Goal: Communication & Community: Answer question/provide support

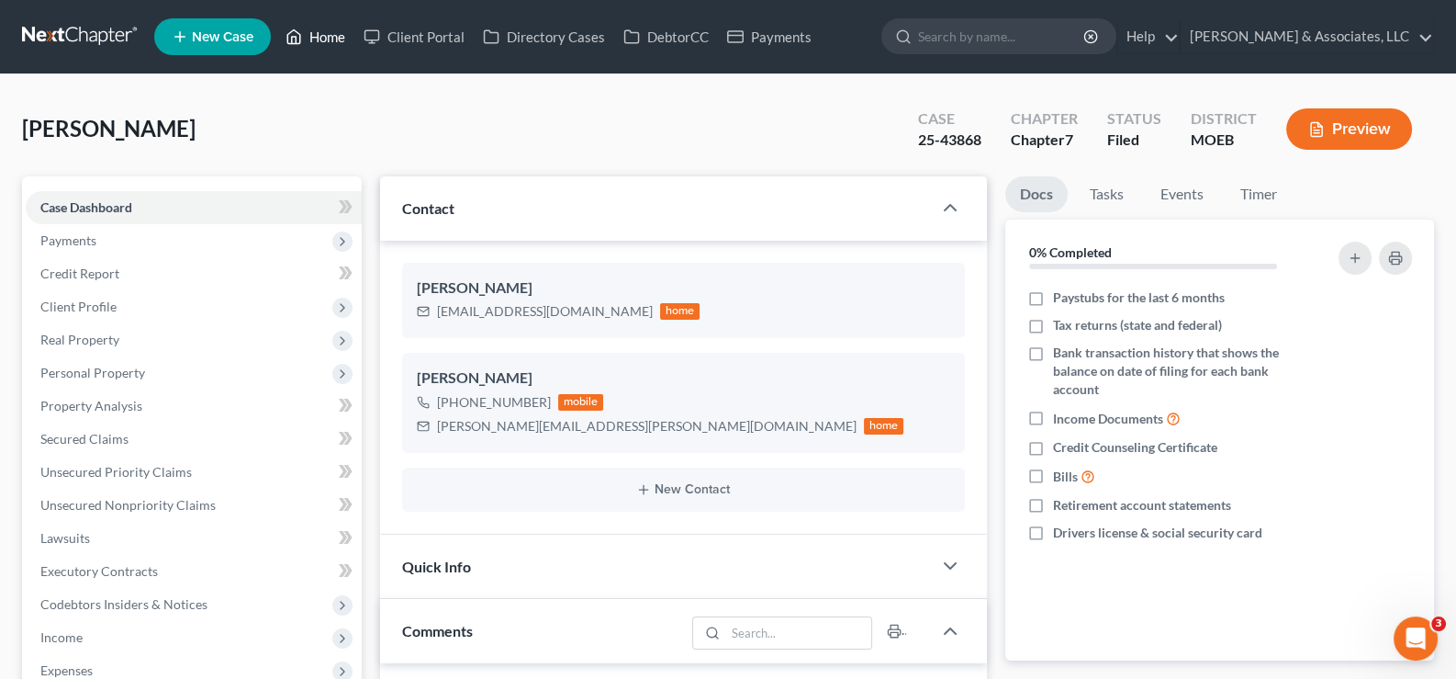
scroll to position [1782, 0]
drag, startPoint x: 321, startPoint y: 40, endPoint x: 372, endPoint y: 100, distance: 78.2
click at [321, 40] on link "Home" at bounding box center [315, 36] width 78 height 33
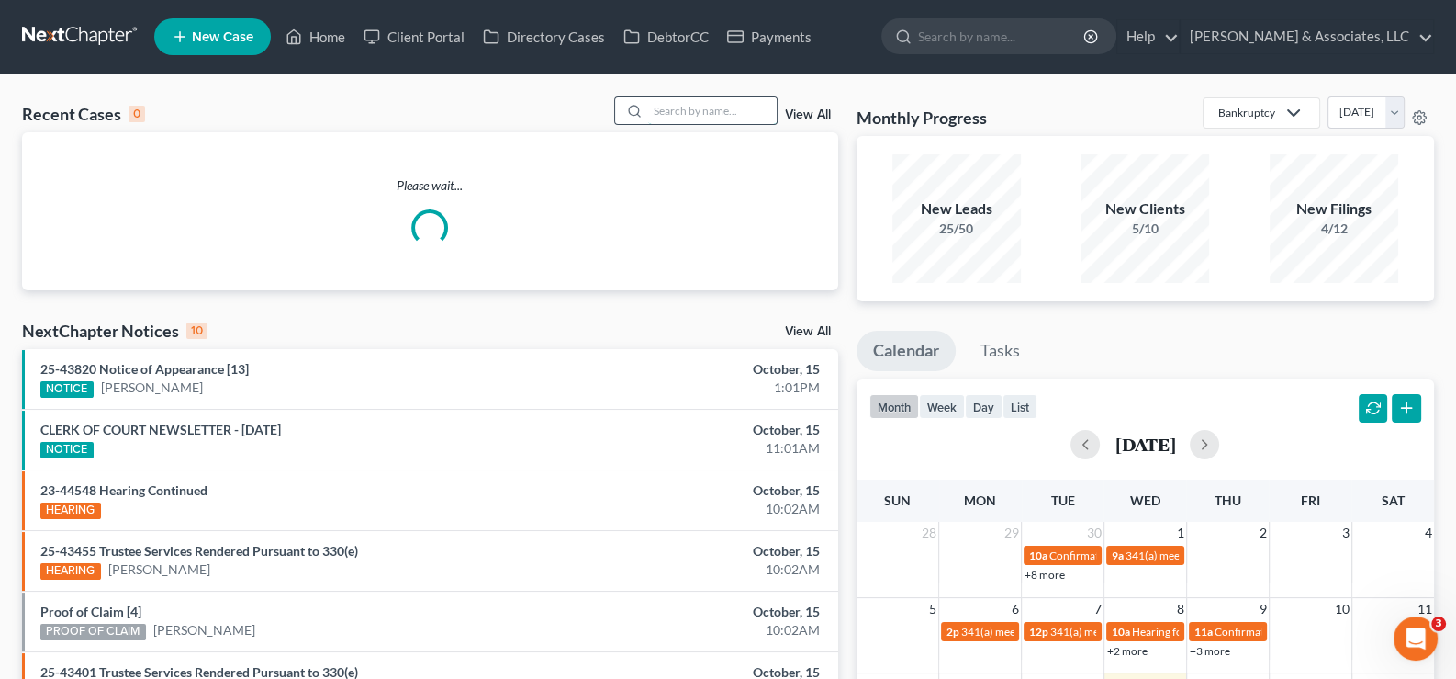
click at [687, 114] on input "search" at bounding box center [712, 110] width 129 height 27
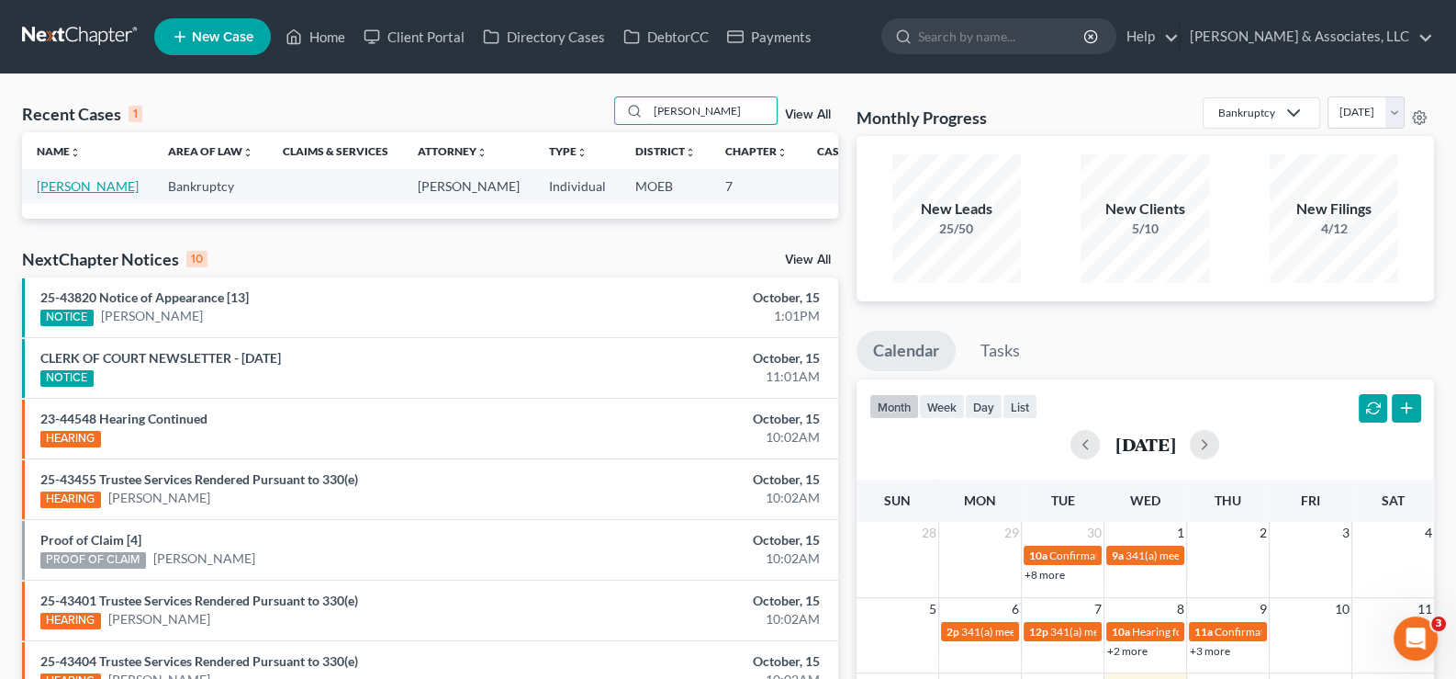
type input "[PERSON_NAME]"
click at [60, 194] on link "[PERSON_NAME]" at bounding box center [88, 186] width 102 height 16
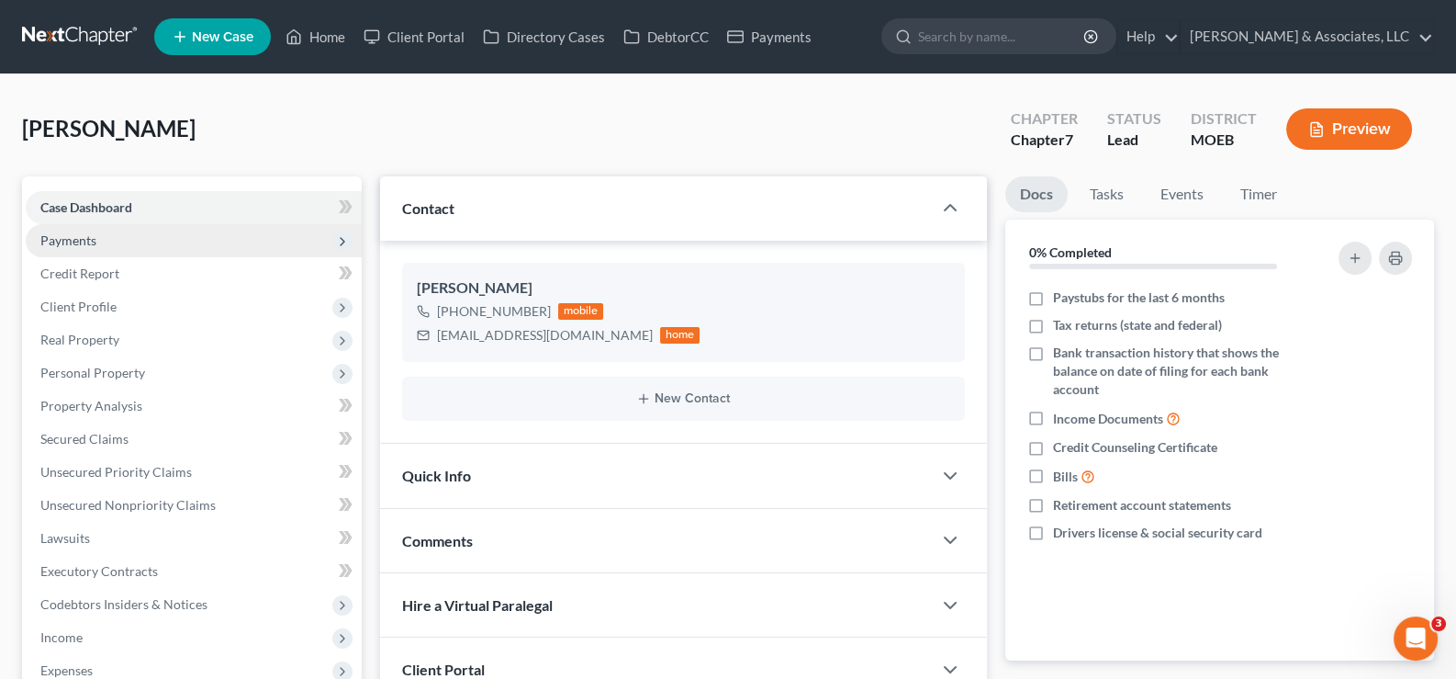
click at [60, 233] on span "Payments" at bounding box center [68, 240] width 56 height 16
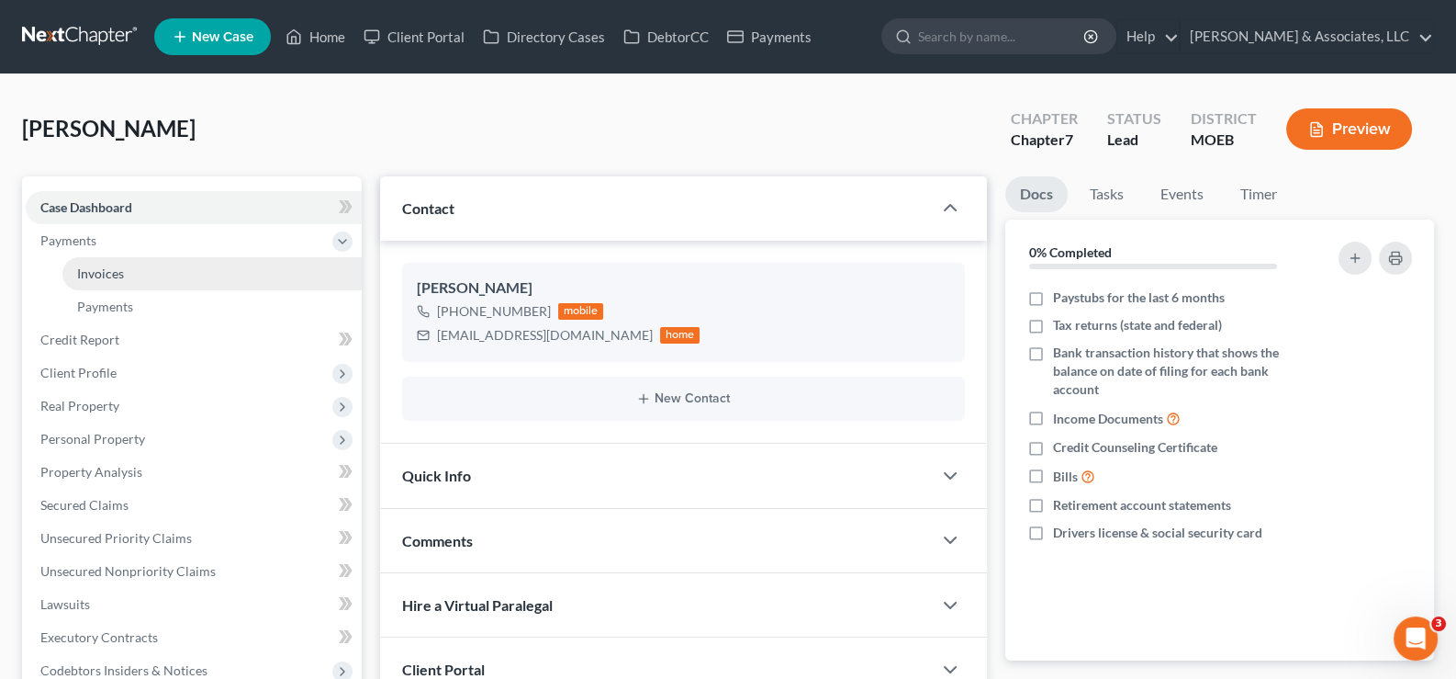
click at [97, 271] on span "Invoices" at bounding box center [100, 273] width 47 height 16
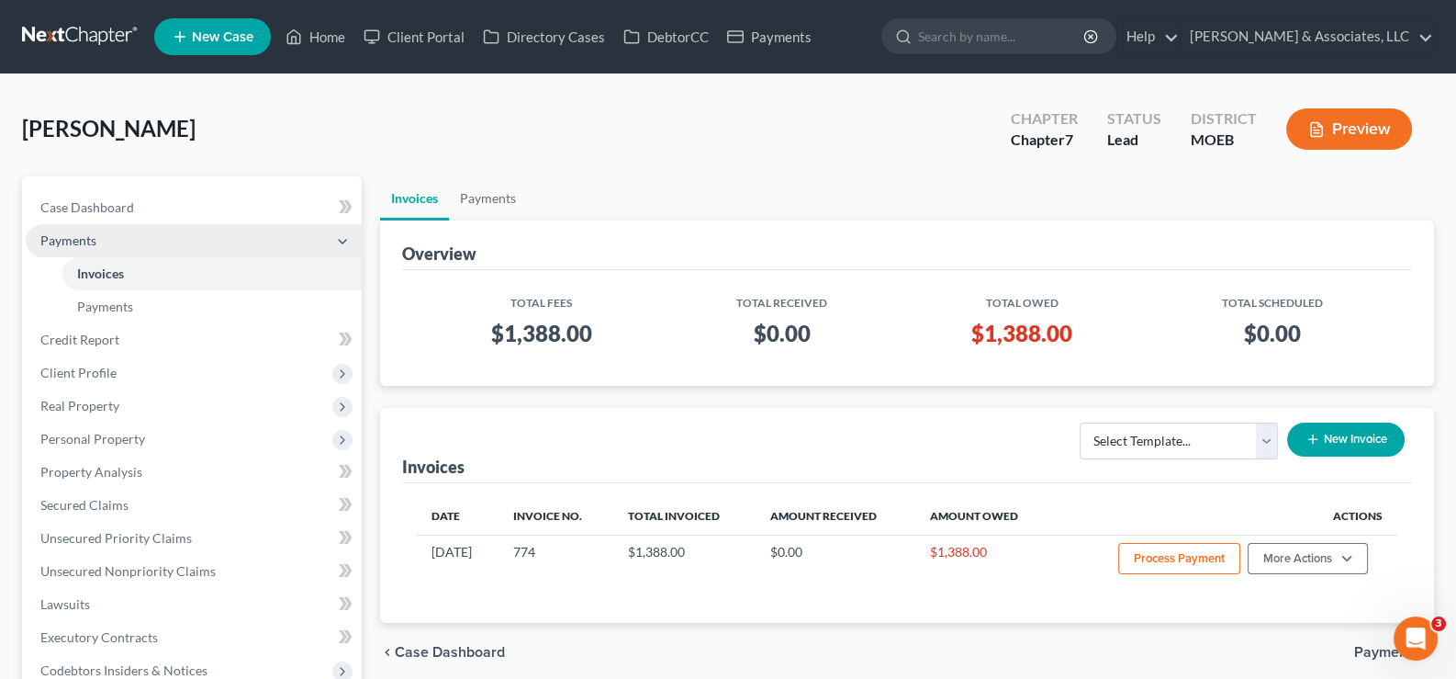
click at [61, 232] on span "Payments" at bounding box center [68, 240] width 56 height 16
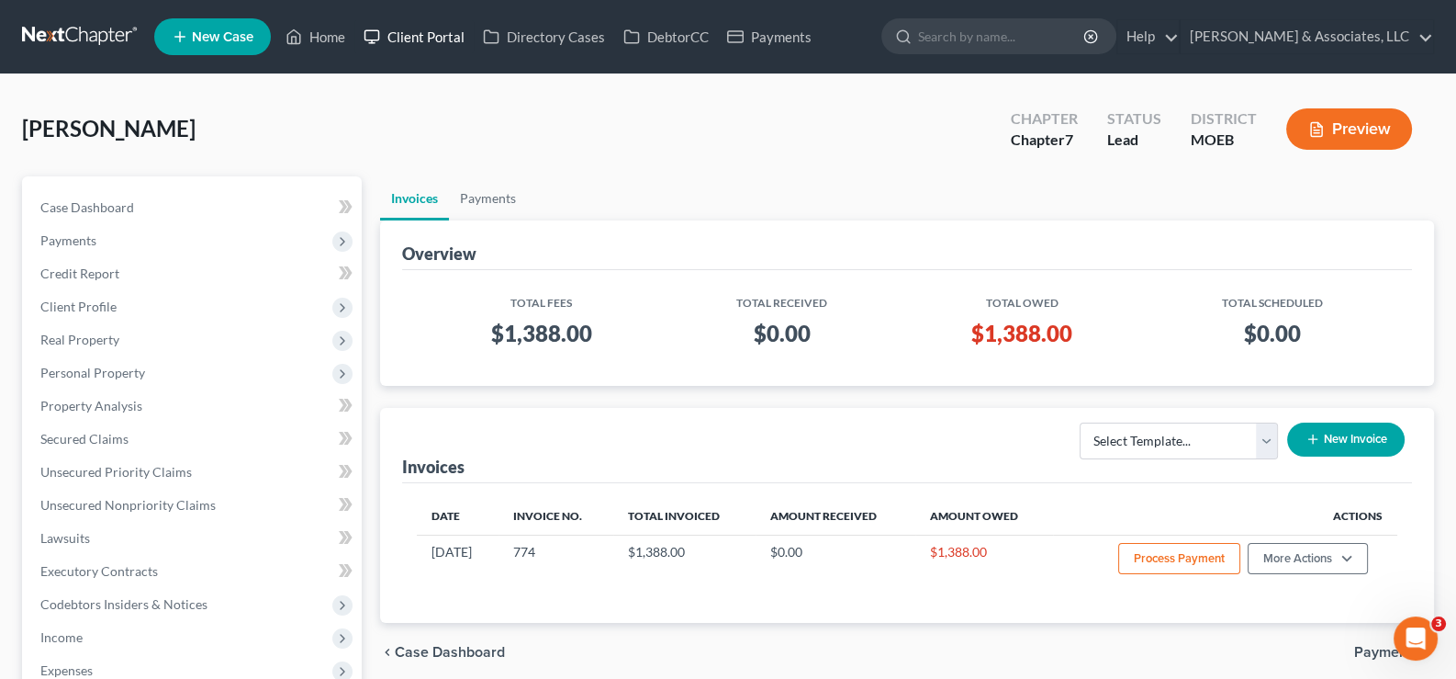
click at [427, 35] on link "Client Portal" at bounding box center [413, 36] width 119 height 33
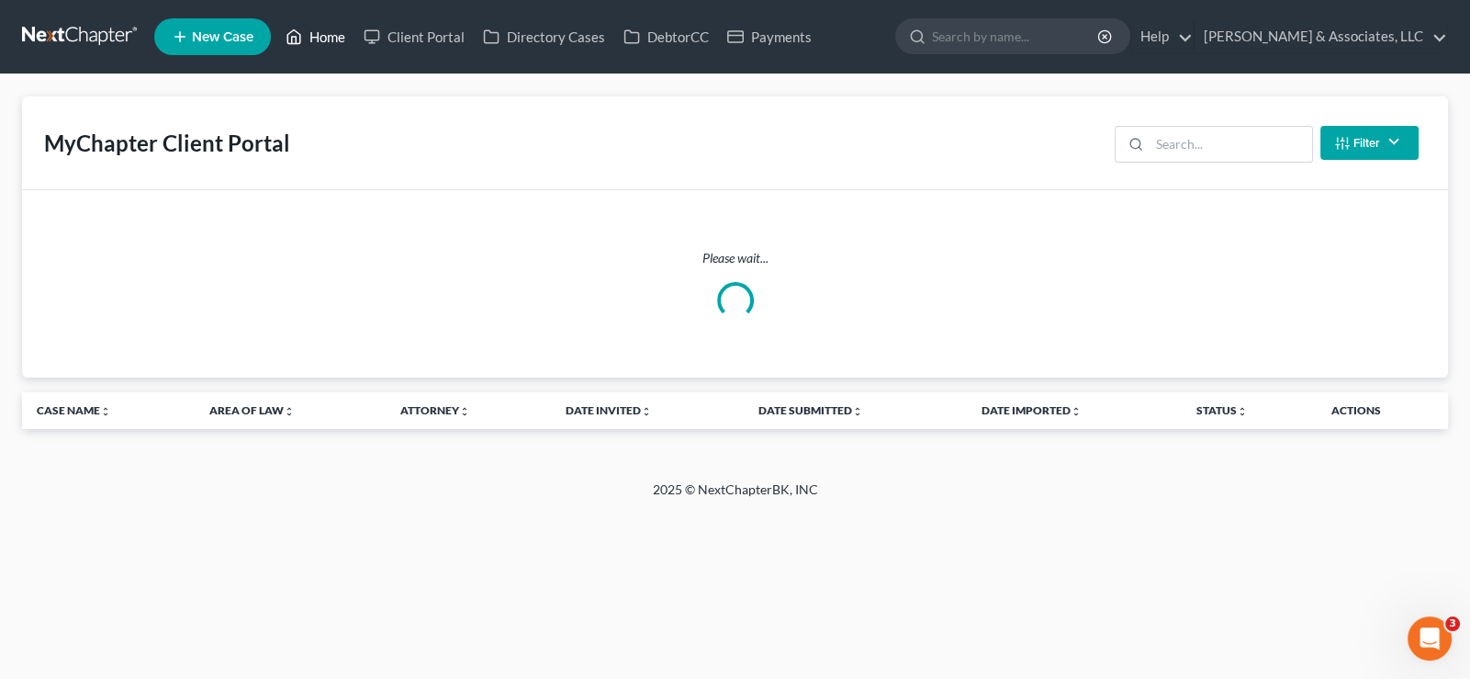
click at [321, 38] on link "Home" at bounding box center [315, 36] width 78 height 33
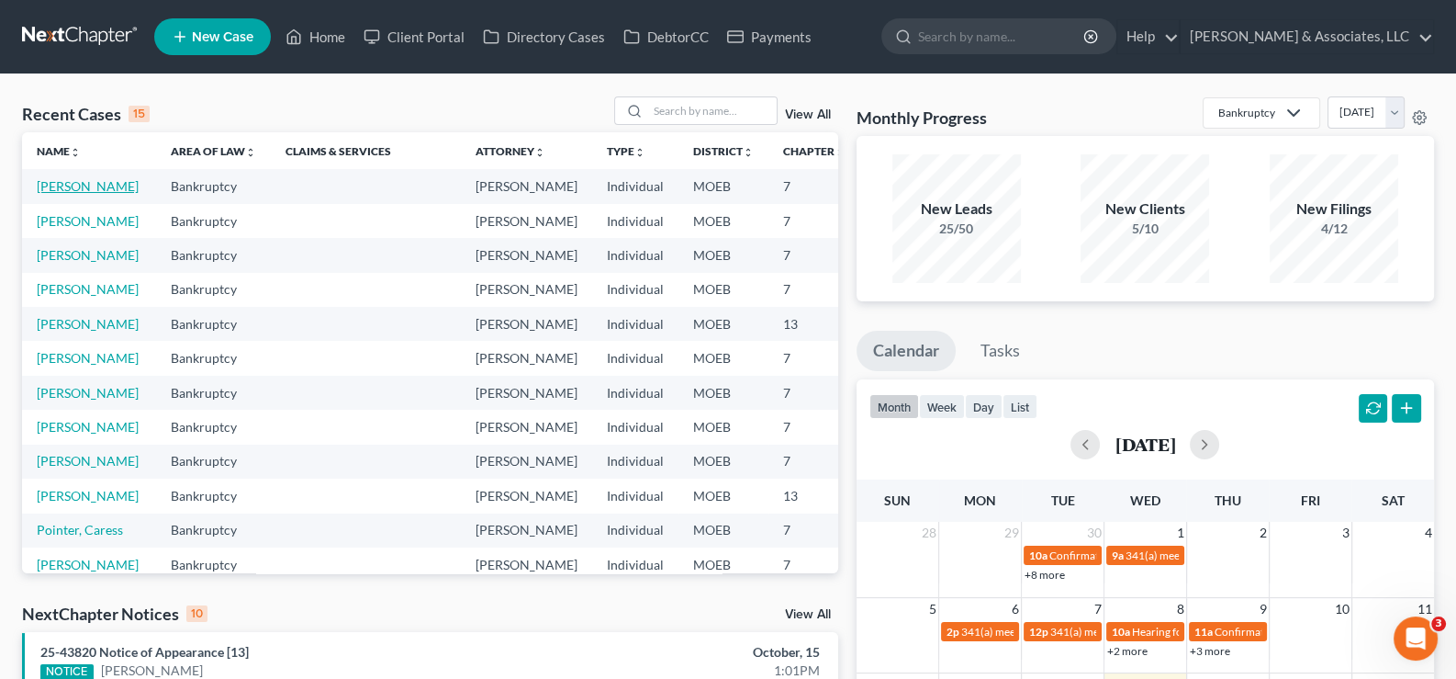
click at [54, 182] on link "[PERSON_NAME]" at bounding box center [88, 186] width 102 height 16
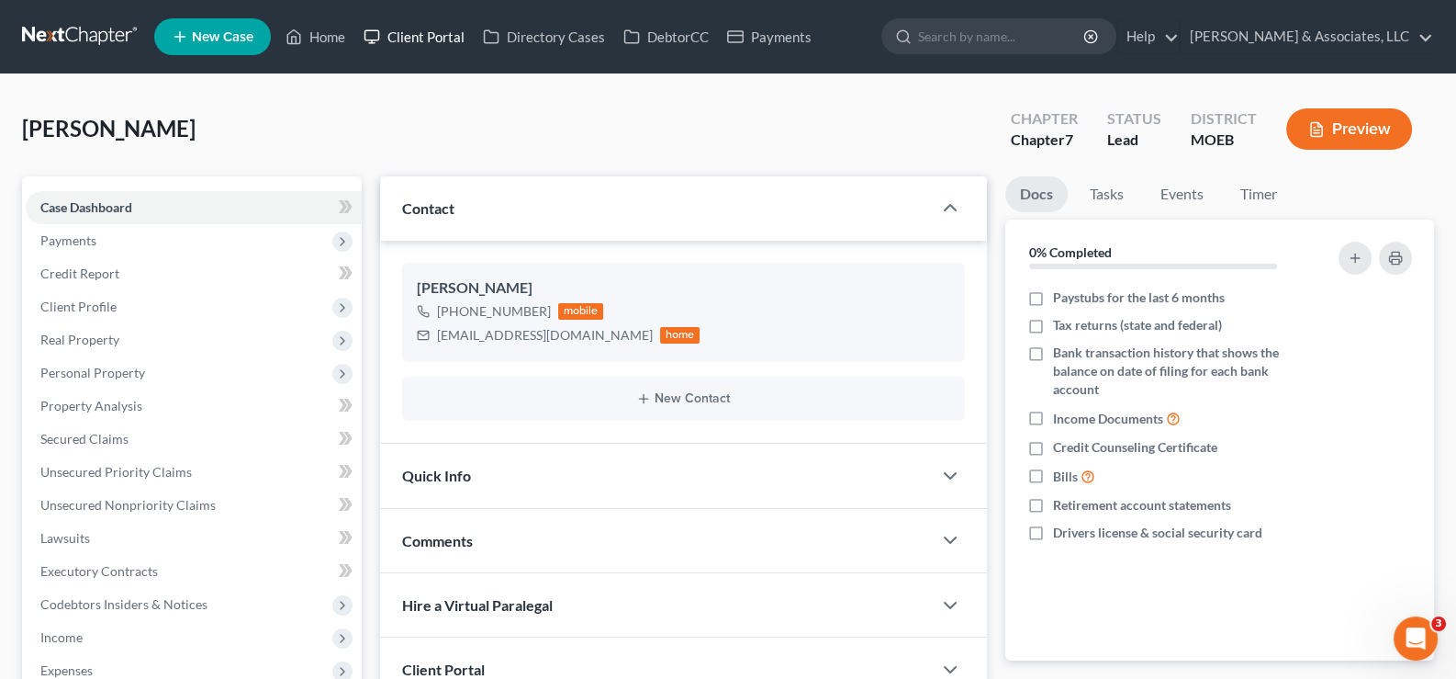
click at [435, 31] on link "Client Portal" at bounding box center [413, 36] width 119 height 33
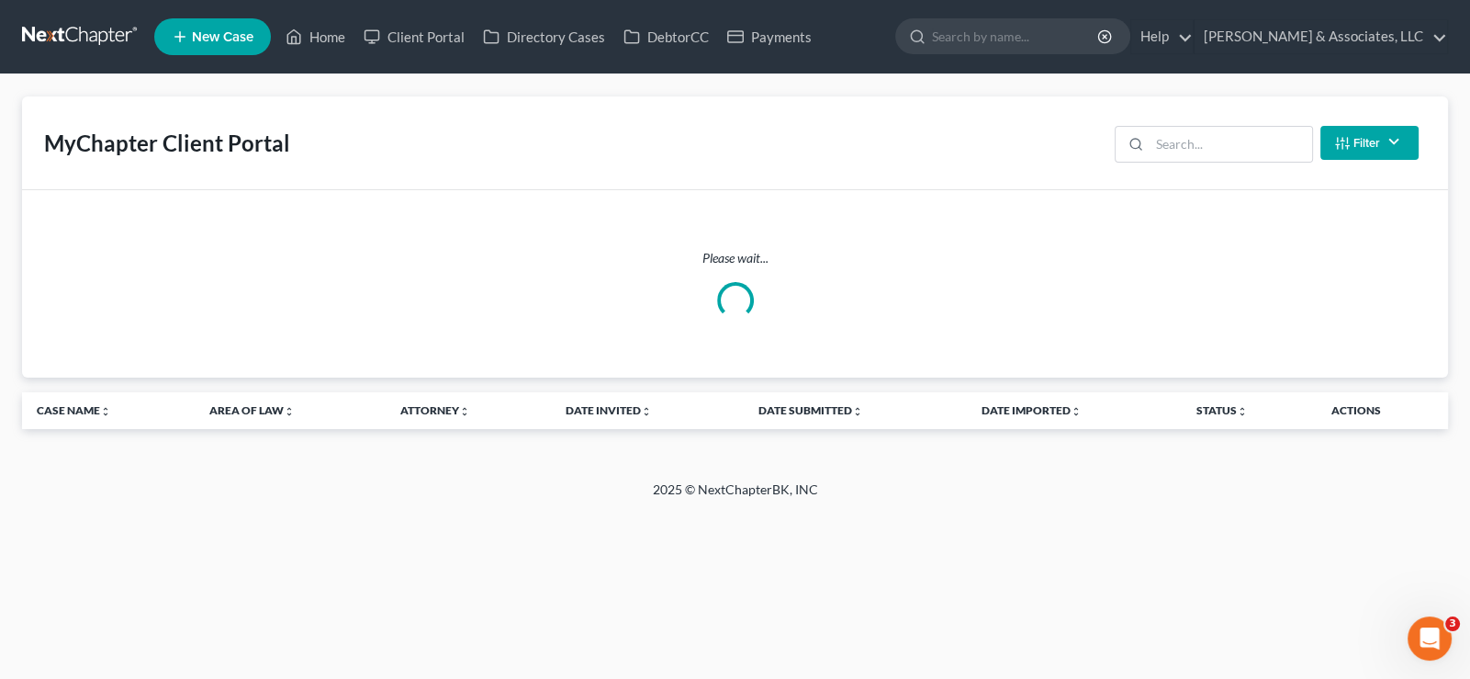
click at [1184, 123] on div "Filter Status Filter... Invited With Payment Invited Without Payment Invited Pa…" at bounding box center [1266, 142] width 319 height 49
click at [1174, 150] on input "search" at bounding box center [1231, 144] width 163 height 35
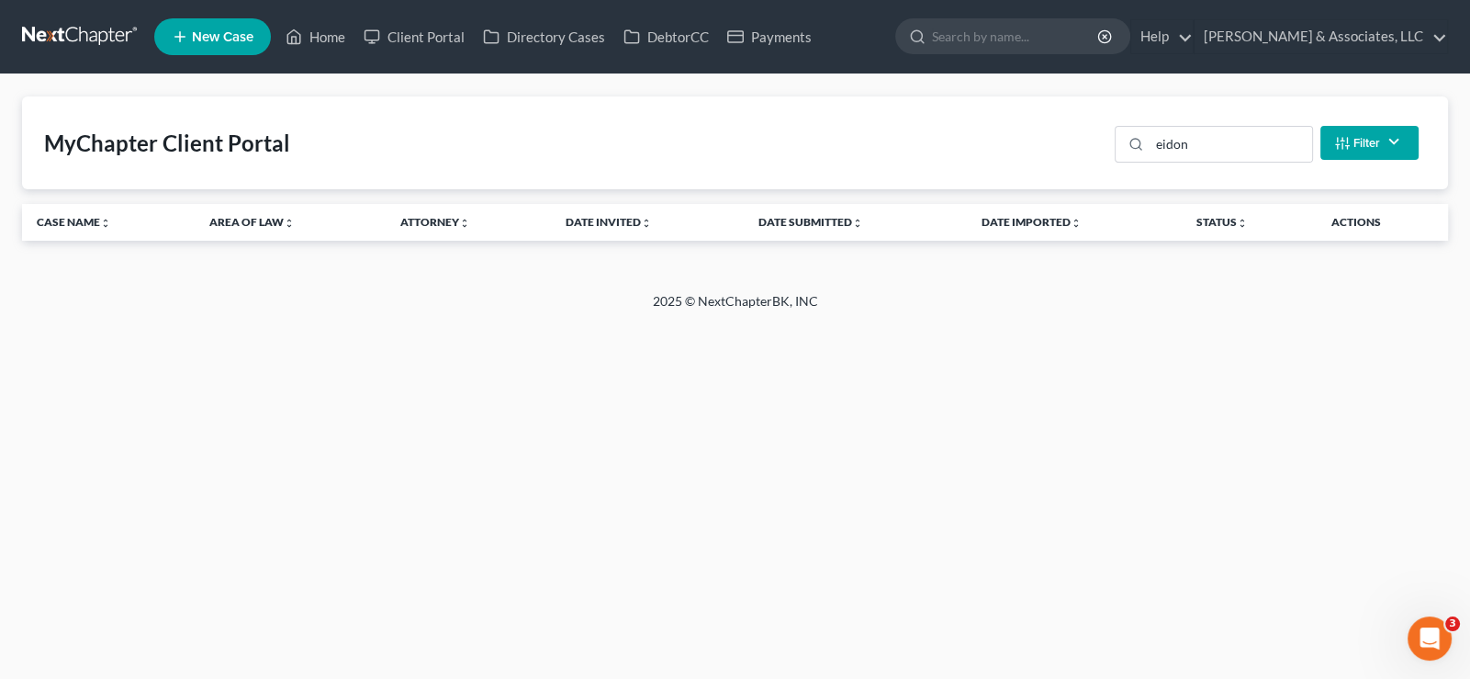
click at [623, 402] on div "Home New Case Client Portal Directory Cases DebtorCC Payments [PERSON_NAME] & A…" at bounding box center [735, 339] width 1470 height 679
drag, startPoint x: 1176, startPoint y: 145, endPoint x: 1209, endPoint y: 164, distance: 38.3
click at [1176, 145] on input "eidon" at bounding box center [1231, 144] width 163 height 35
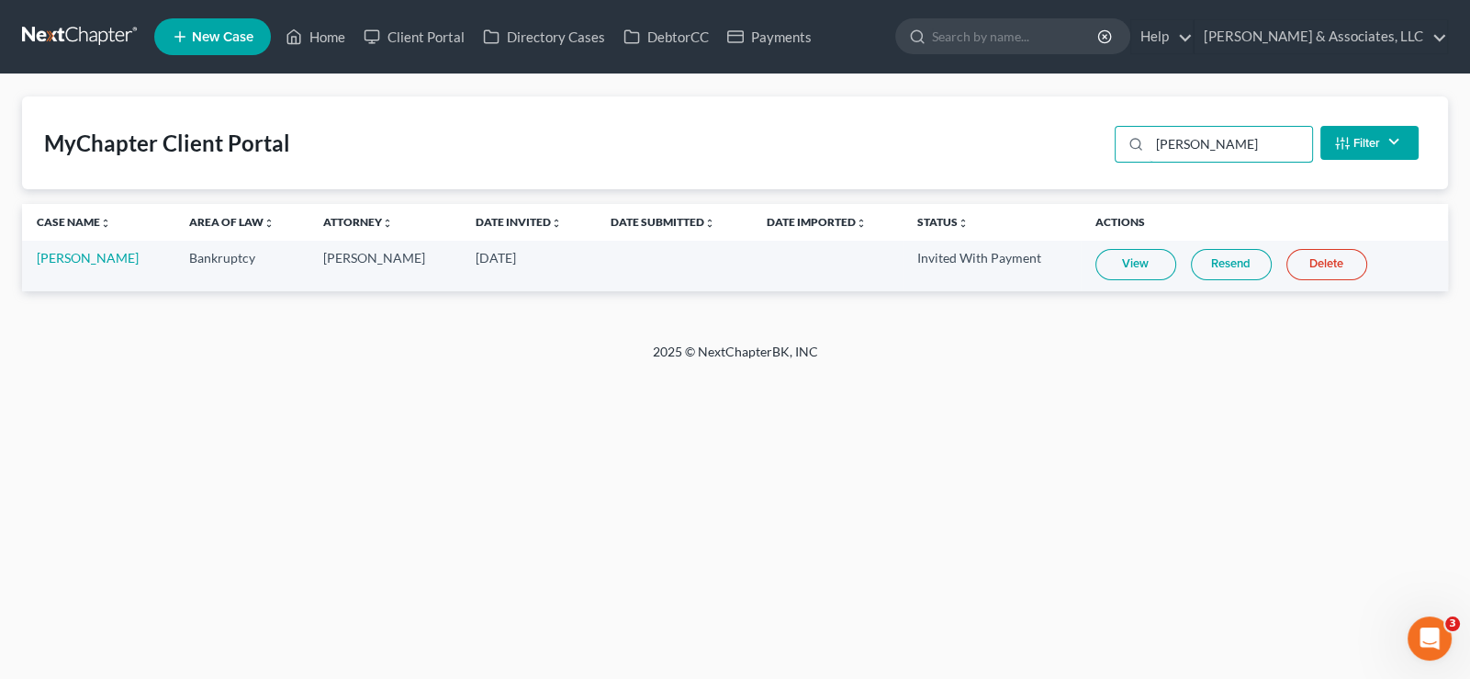
type input "[PERSON_NAME]"
click at [1214, 262] on link "Resend" at bounding box center [1231, 264] width 81 height 31
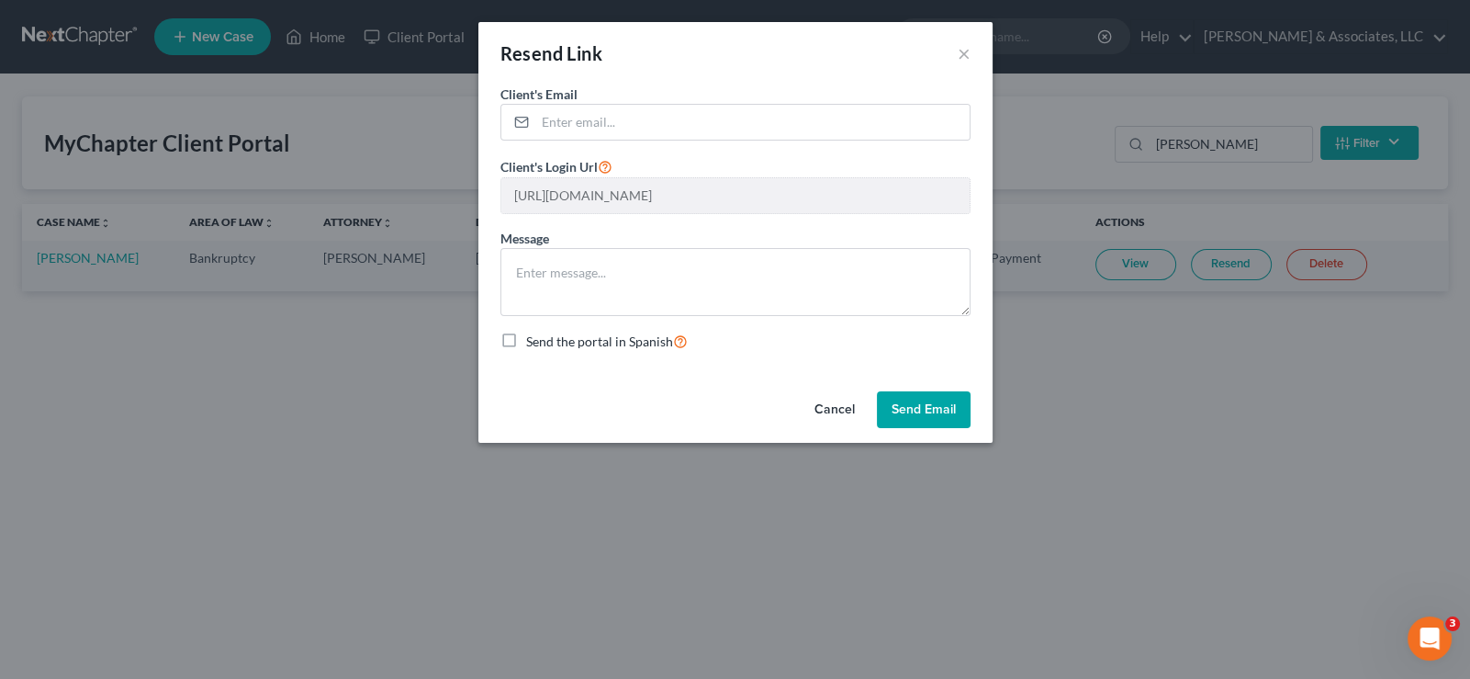
click at [949, 399] on button "Send Email" at bounding box center [924, 409] width 94 height 37
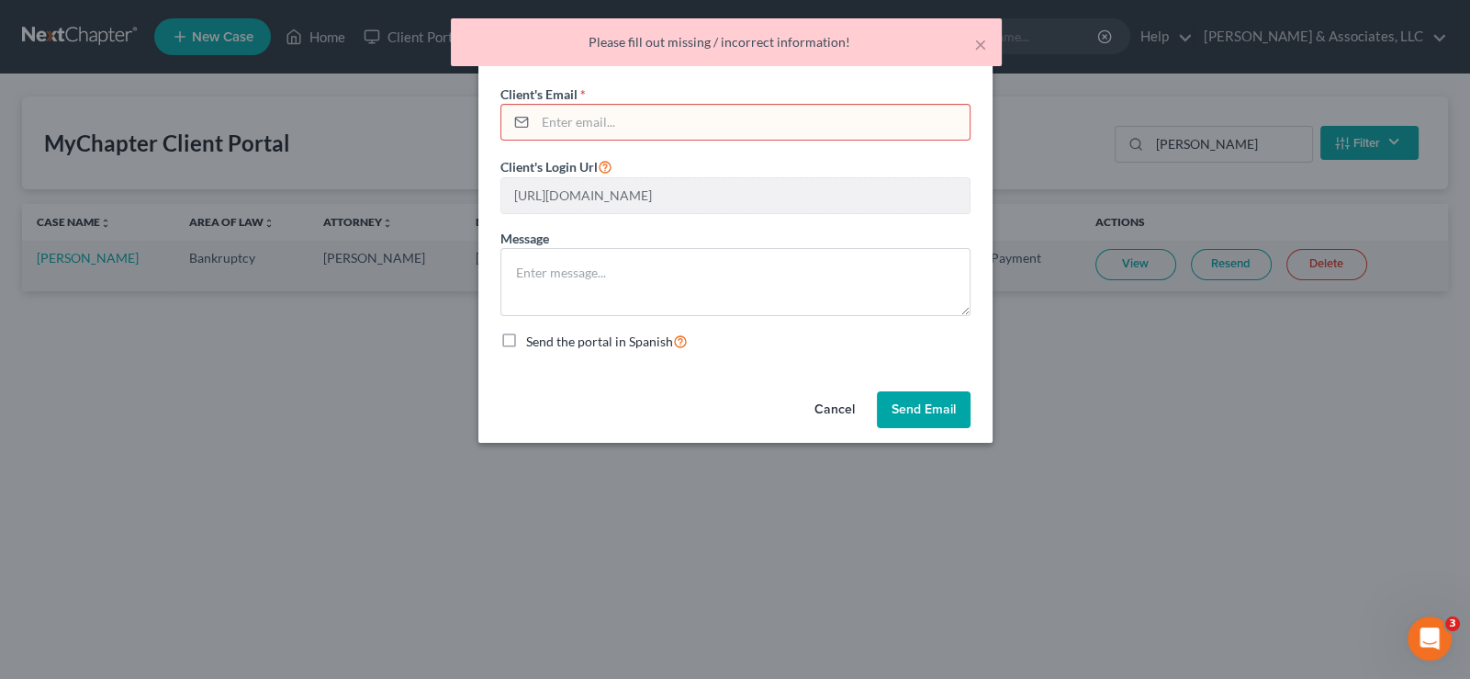
click at [831, 399] on button "Cancel" at bounding box center [835, 409] width 70 height 37
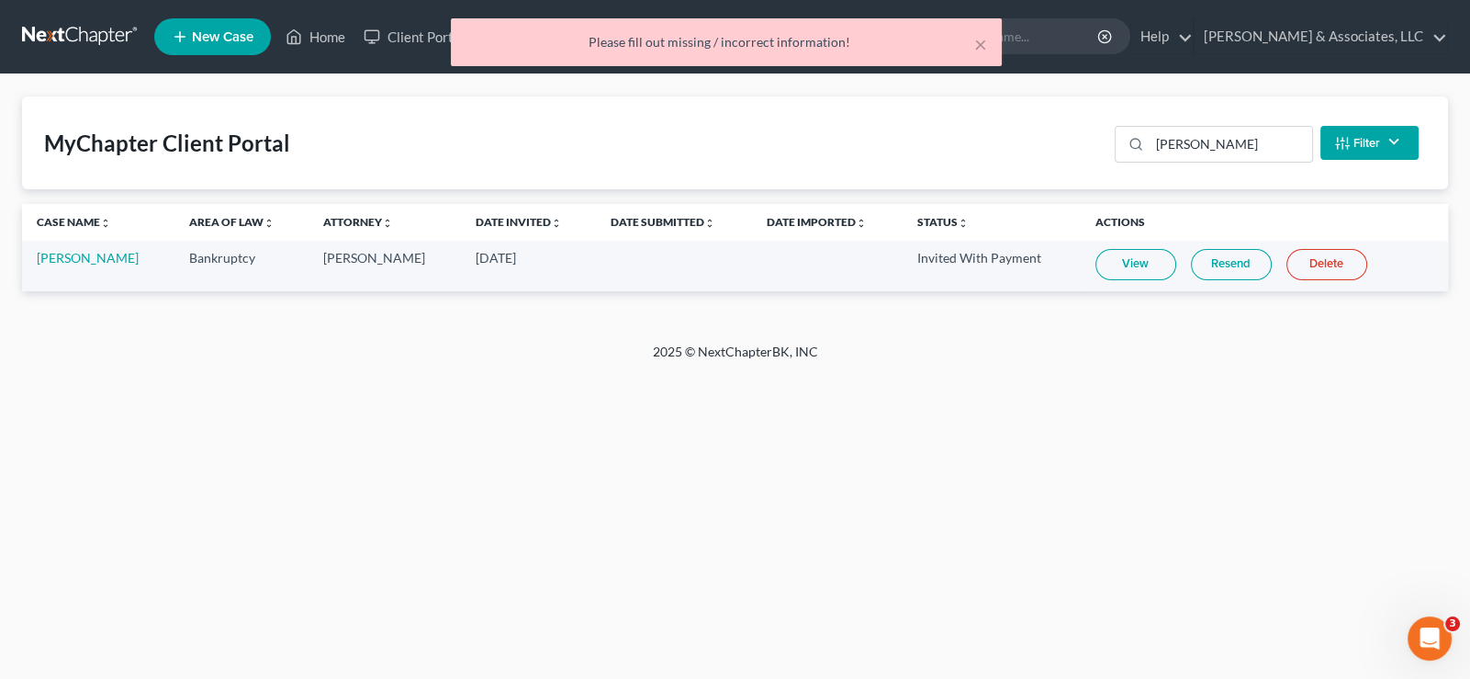
click at [403, 40] on div "× Please fill out missing / incorrect information!" at bounding box center [726, 46] width 1470 height 57
click at [404, 36] on div "× Please fill out missing / incorrect information!" at bounding box center [726, 46] width 1470 height 57
click at [327, 39] on link "Home" at bounding box center [315, 36] width 78 height 33
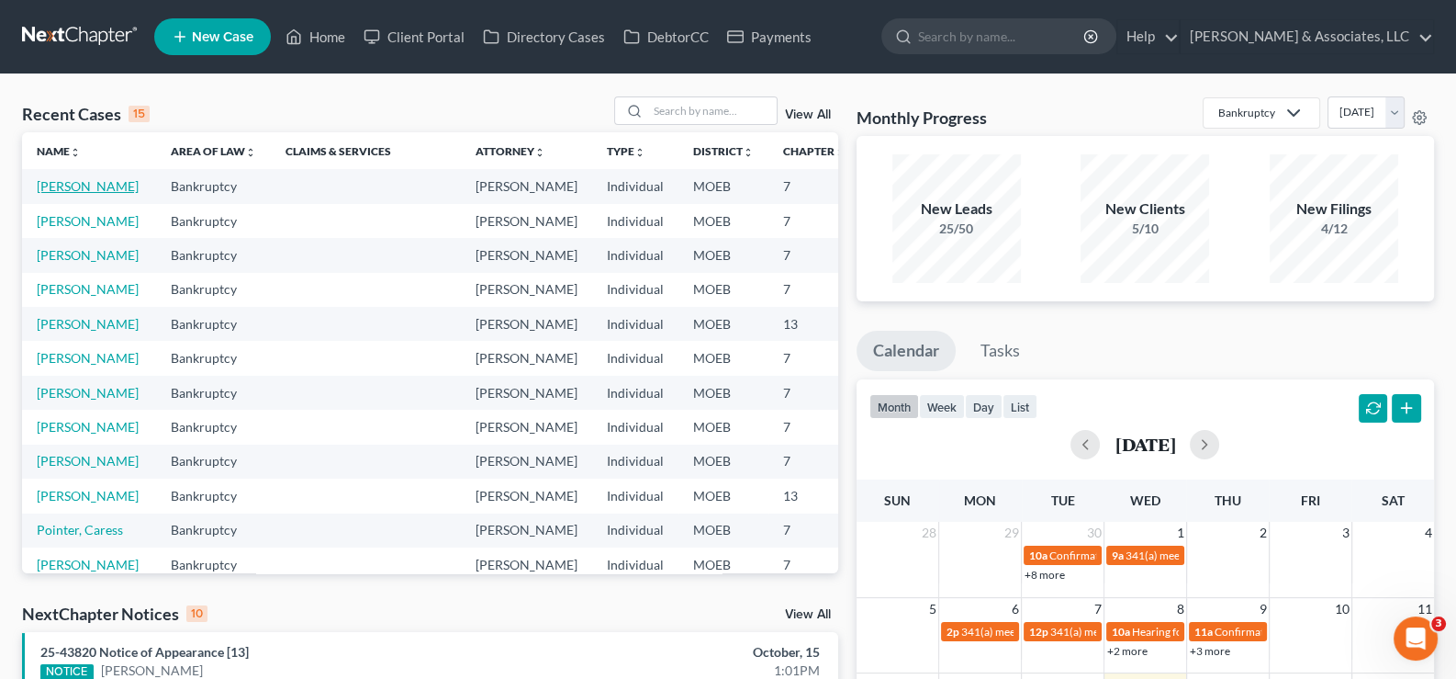
click at [44, 194] on link "[PERSON_NAME]" at bounding box center [88, 186] width 102 height 16
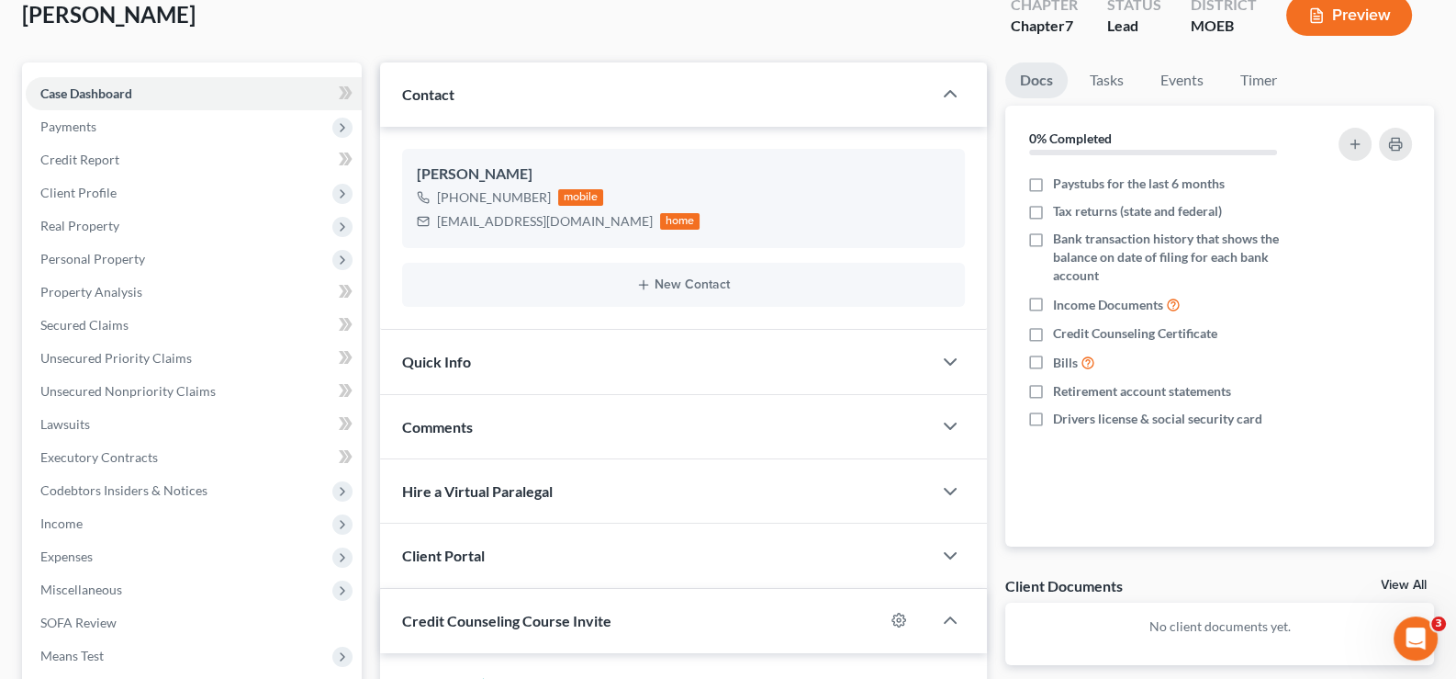
scroll to position [334, 0]
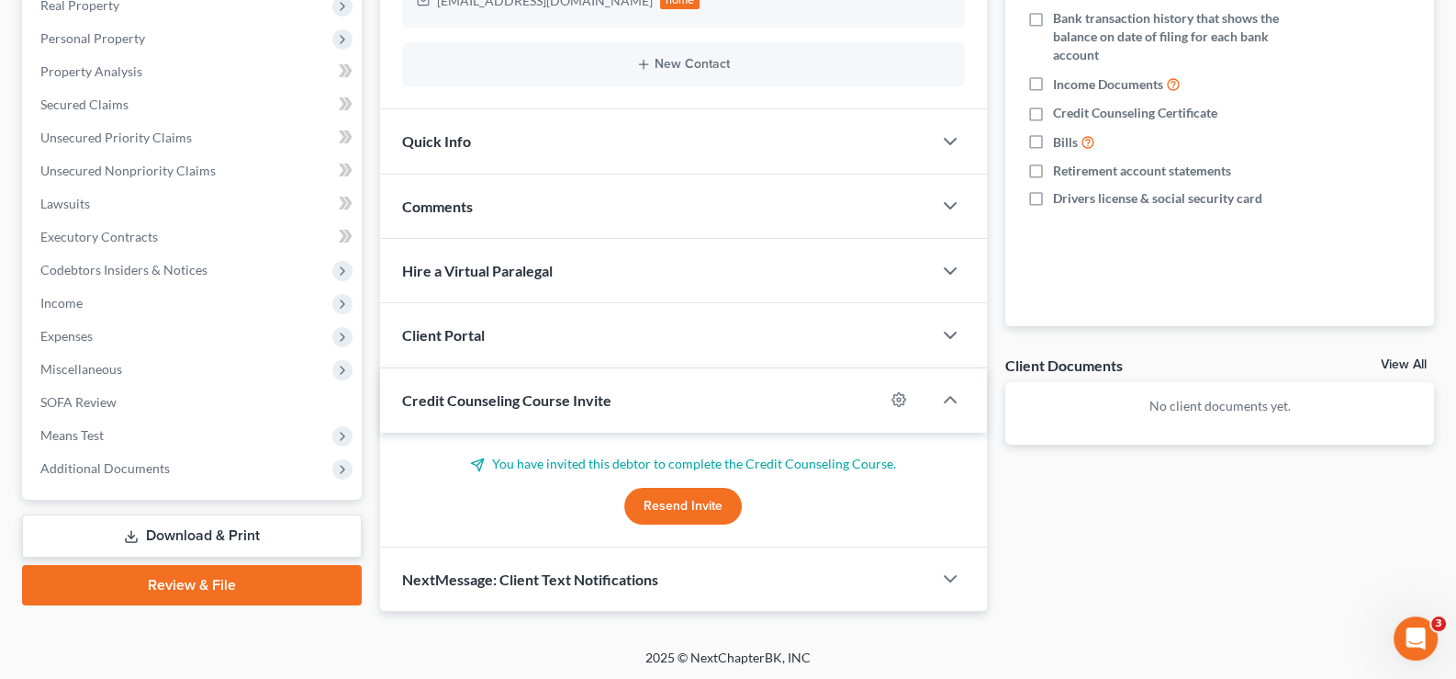
click at [487, 324] on div "Client Portal" at bounding box center [656, 334] width 553 height 63
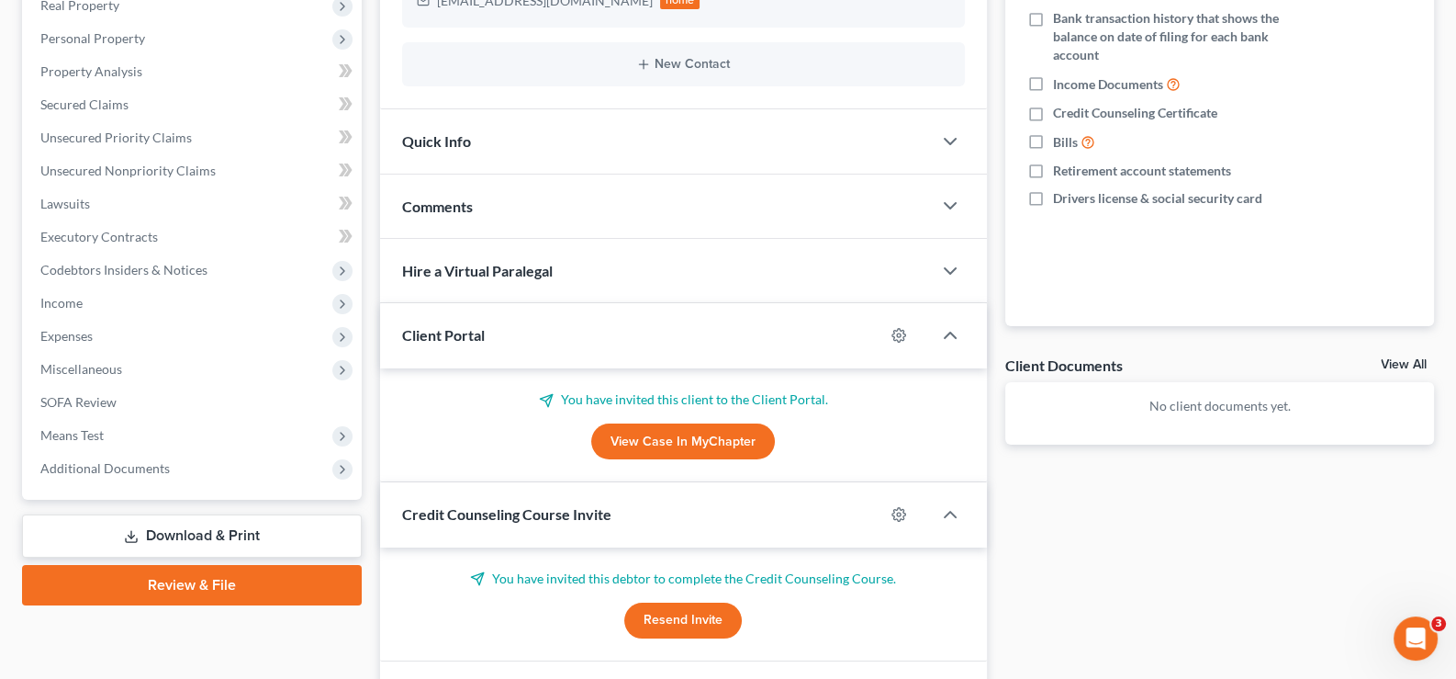
click at [487, 324] on div "Client Portal" at bounding box center [632, 334] width 505 height 63
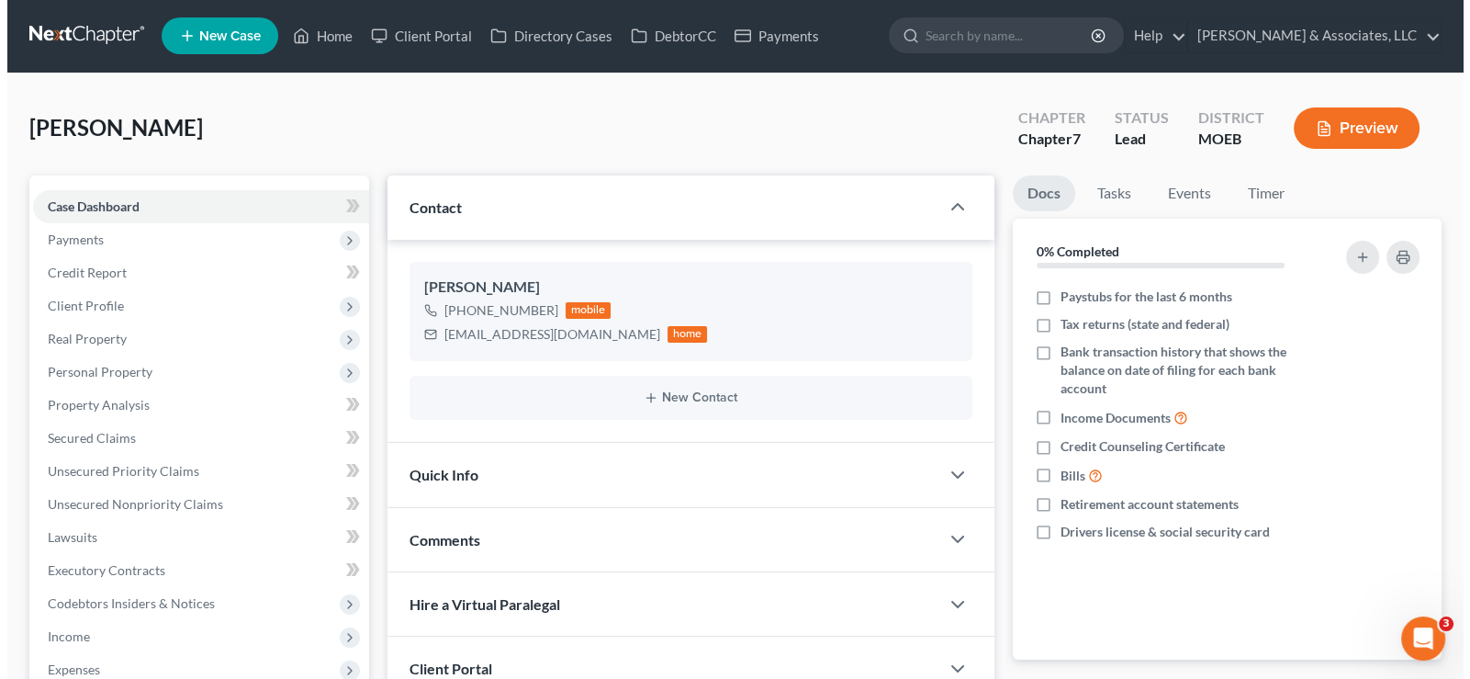
scroll to position [0, 0]
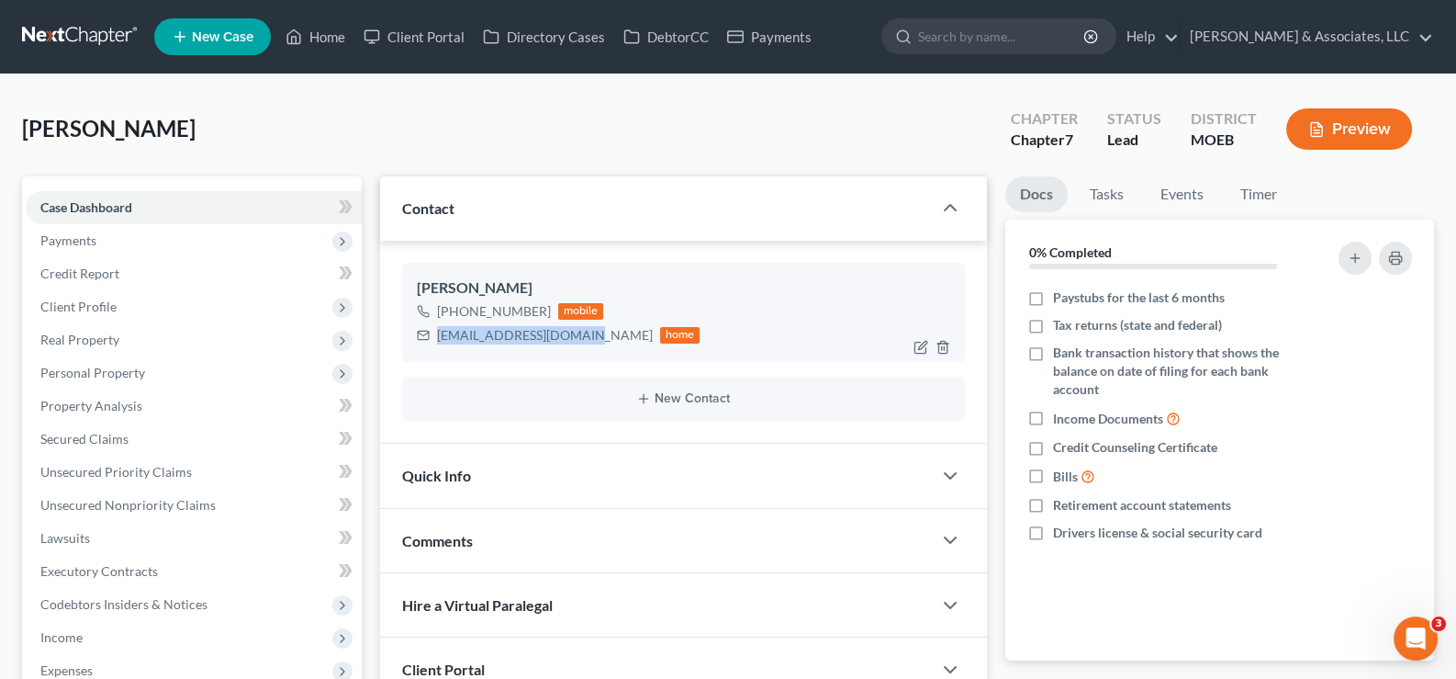
drag, startPoint x: 592, startPoint y: 339, endPoint x: 439, endPoint y: 344, distance: 153.4
click at [439, 344] on div "[EMAIL_ADDRESS][DOMAIN_NAME] home" at bounding box center [559, 335] width 284 height 24
copy div "[EMAIL_ADDRESS][DOMAIN_NAME]"
click at [432, 37] on link "Client Portal" at bounding box center [413, 36] width 119 height 33
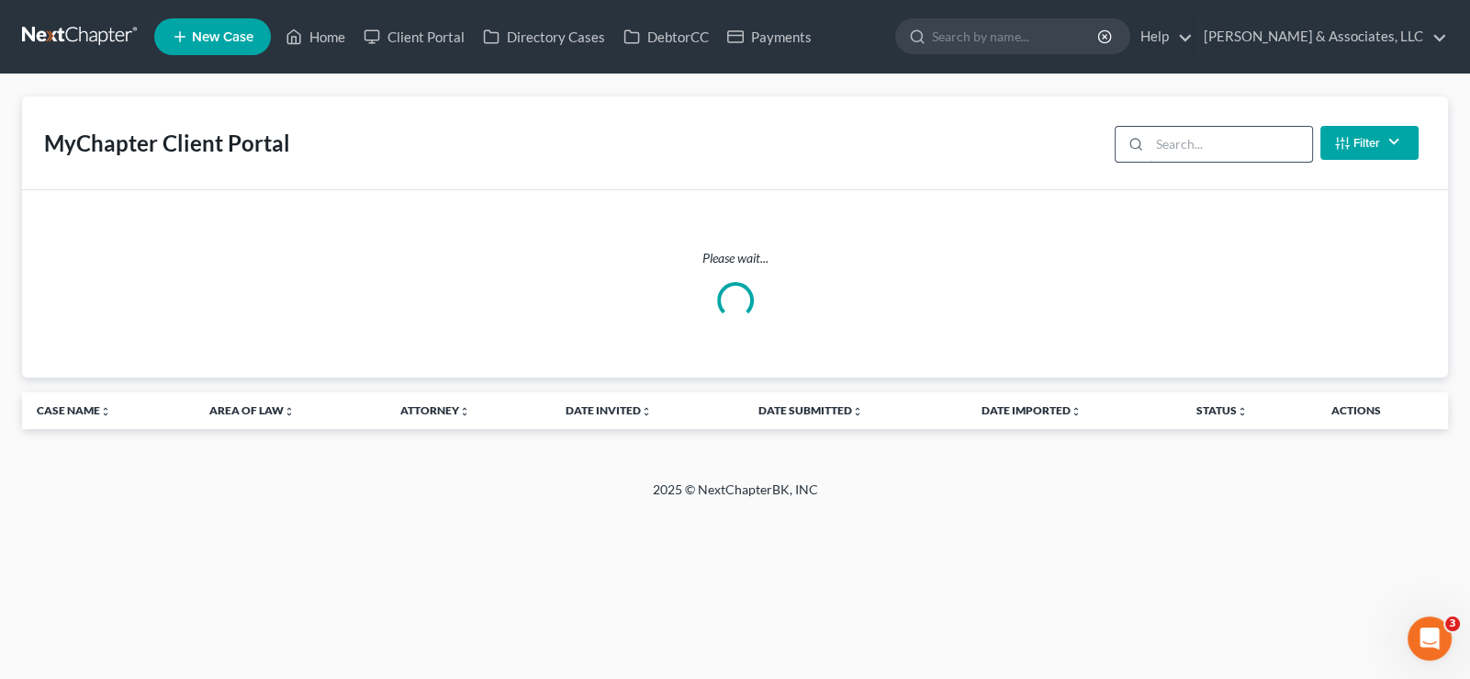
click at [1198, 145] on input "search" at bounding box center [1231, 144] width 163 height 35
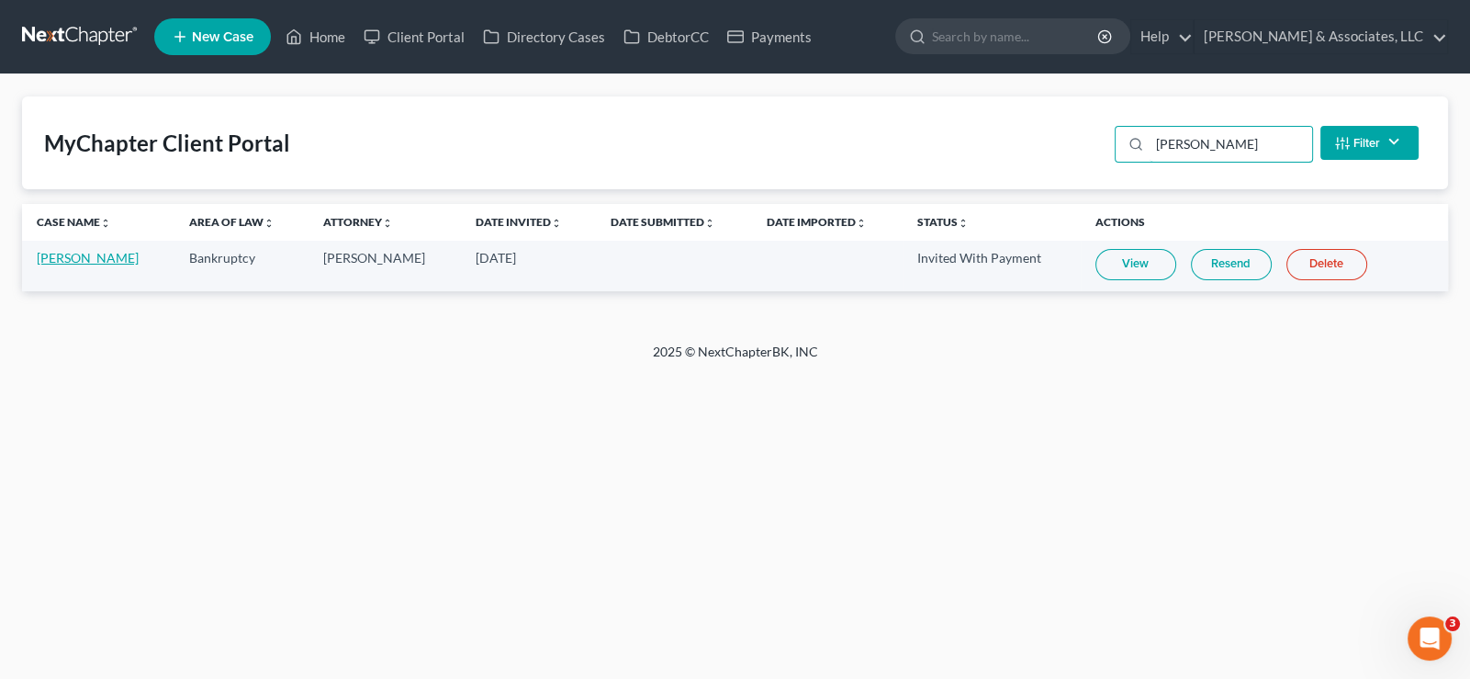
type input "[PERSON_NAME]"
click at [73, 259] on link "[PERSON_NAME]" at bounding box center [88, 258] width 102 height 16
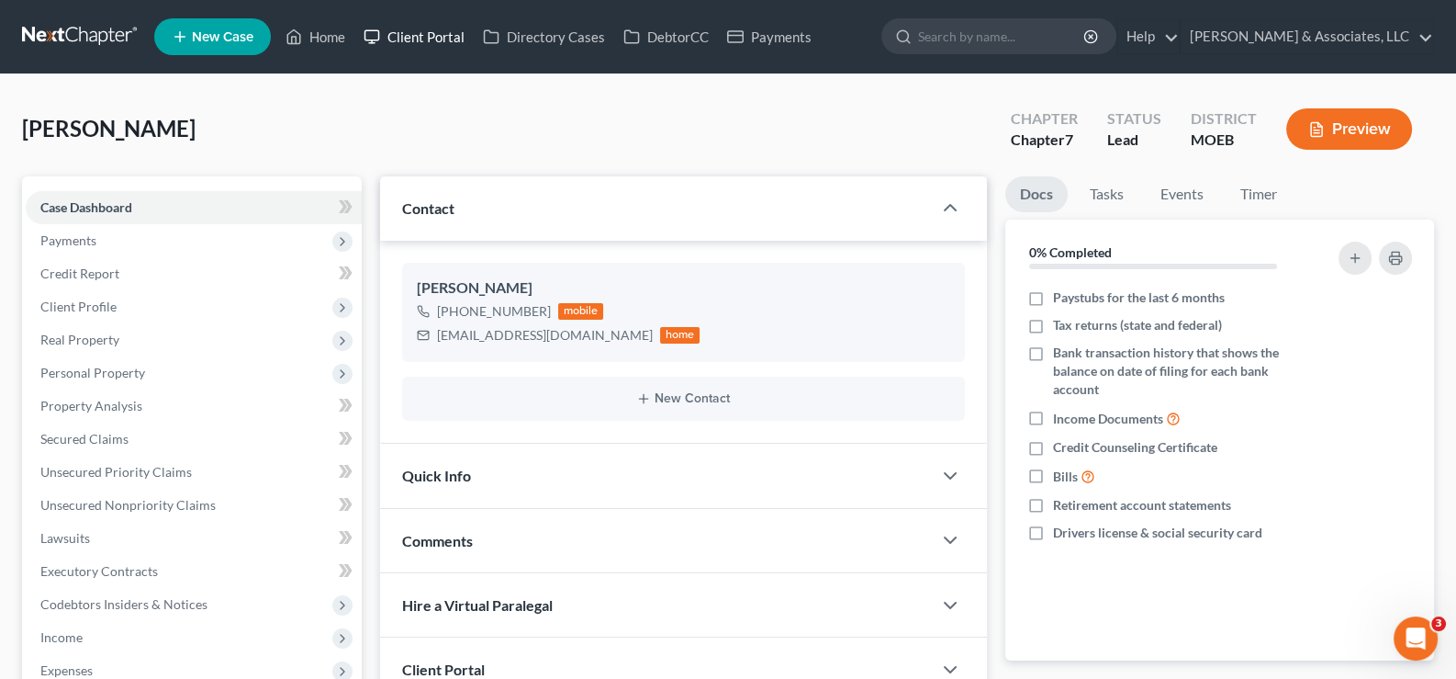
click at [422, 32] on link "Client Portal" at bounding box center [413, 36] width 119 height 33
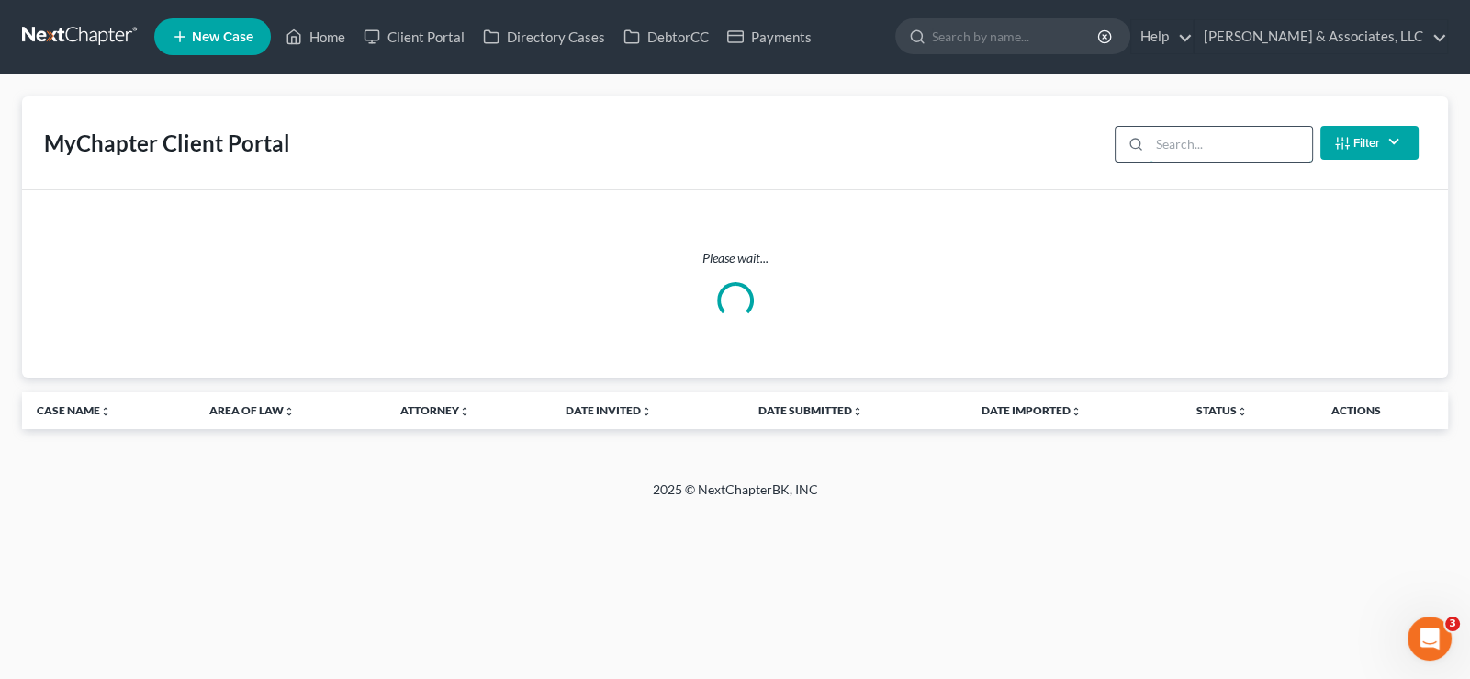
click at [1191, 145] on input "search" at bounding box center [1231, 144] width 163 height 35
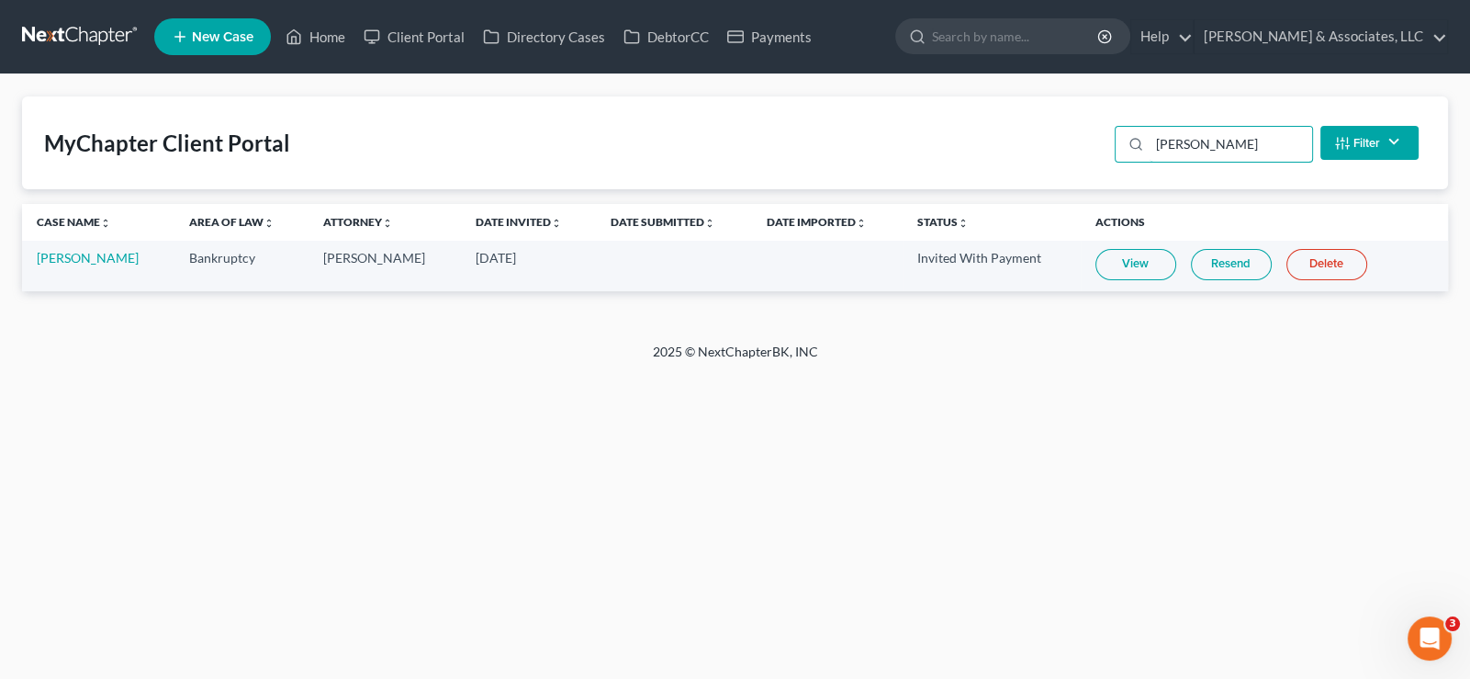
type input "[PERSON_NAME]"
click at [1225, 264] on link "Resend" at bounding box center [1231, 264] width 81 height 31
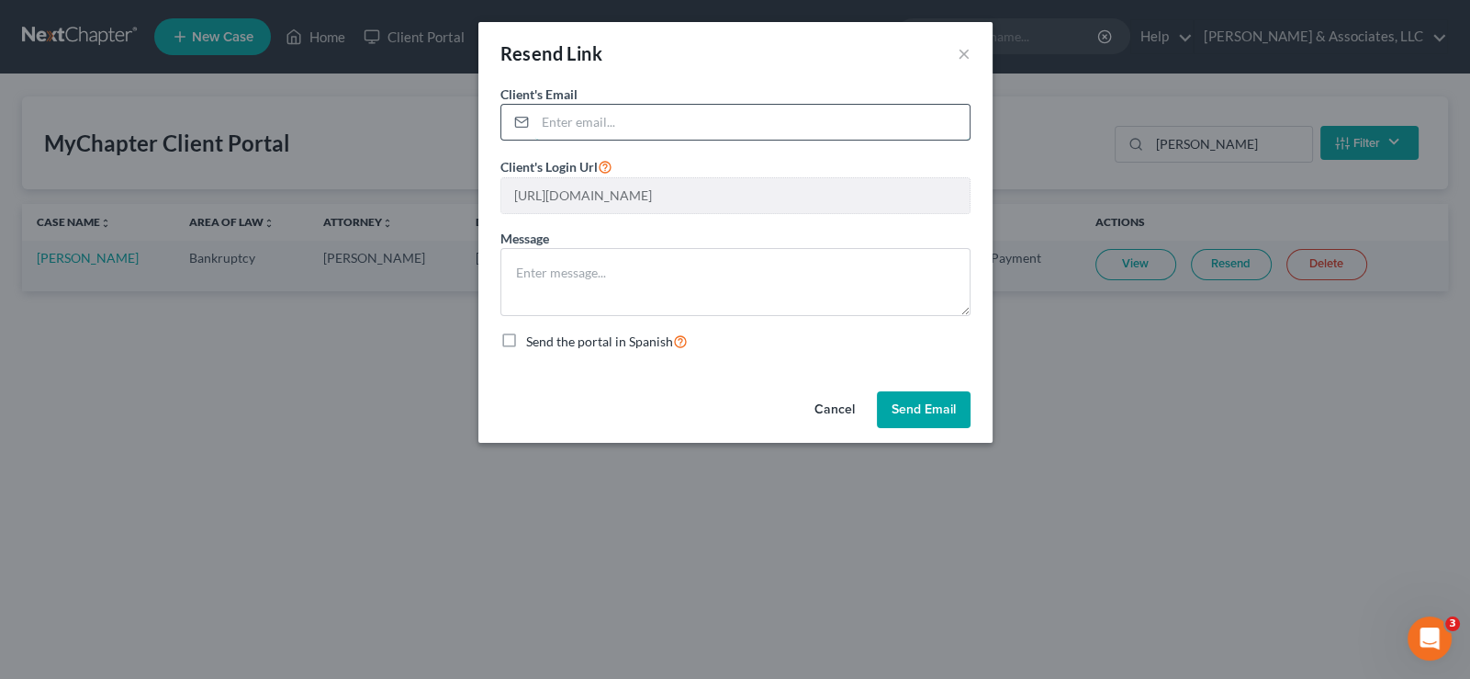
click at [676, 128] on input "email" at bounding box center [752, 122] width 434 height 35
paste input "[EMAIL_ADDRESS][DOMAIN_NAME]"
type input "[EMAIL_ADDRESS][DOMAIN_NAME]"
click at [909, 404] on button "Send Email" at bounding box center [924, 409] width 94 height 37
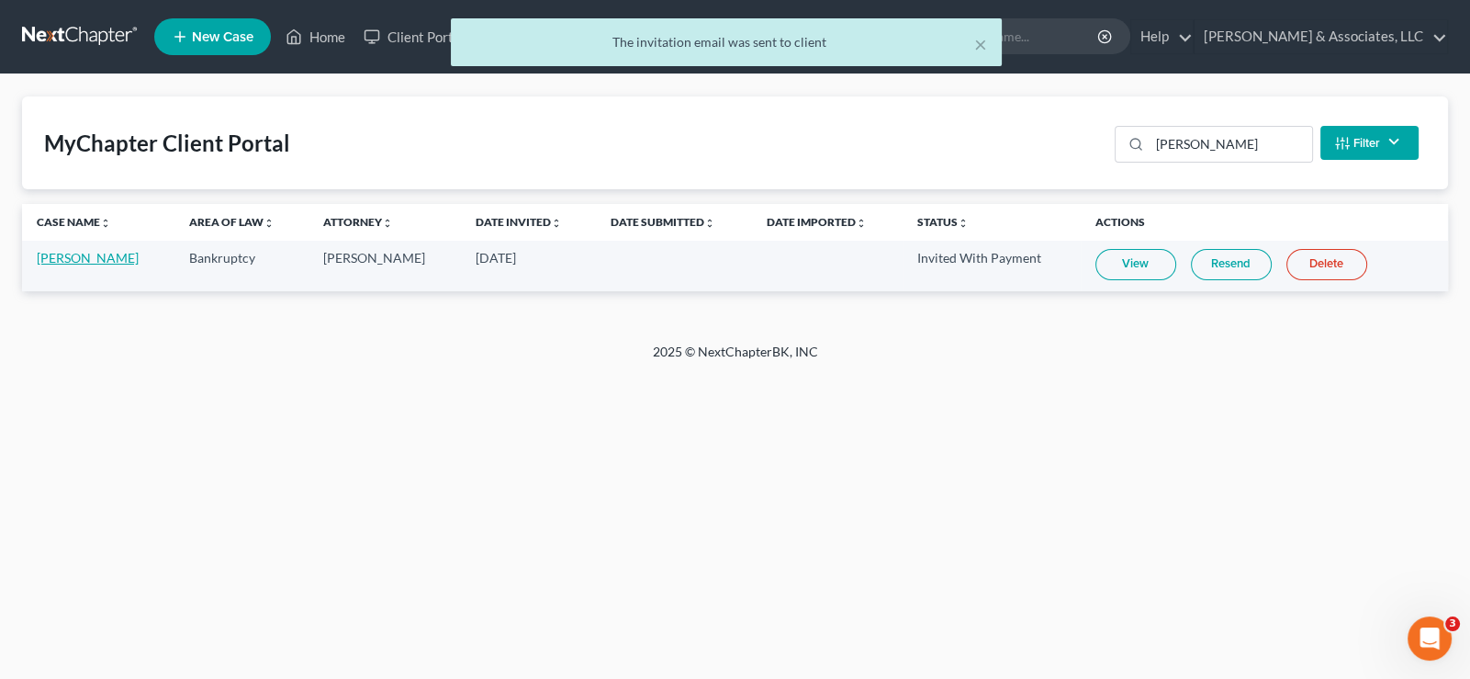
click at [96, 261] on link "[PERSON_NAME]" at bounding box center [88, 258] width 102 height 16
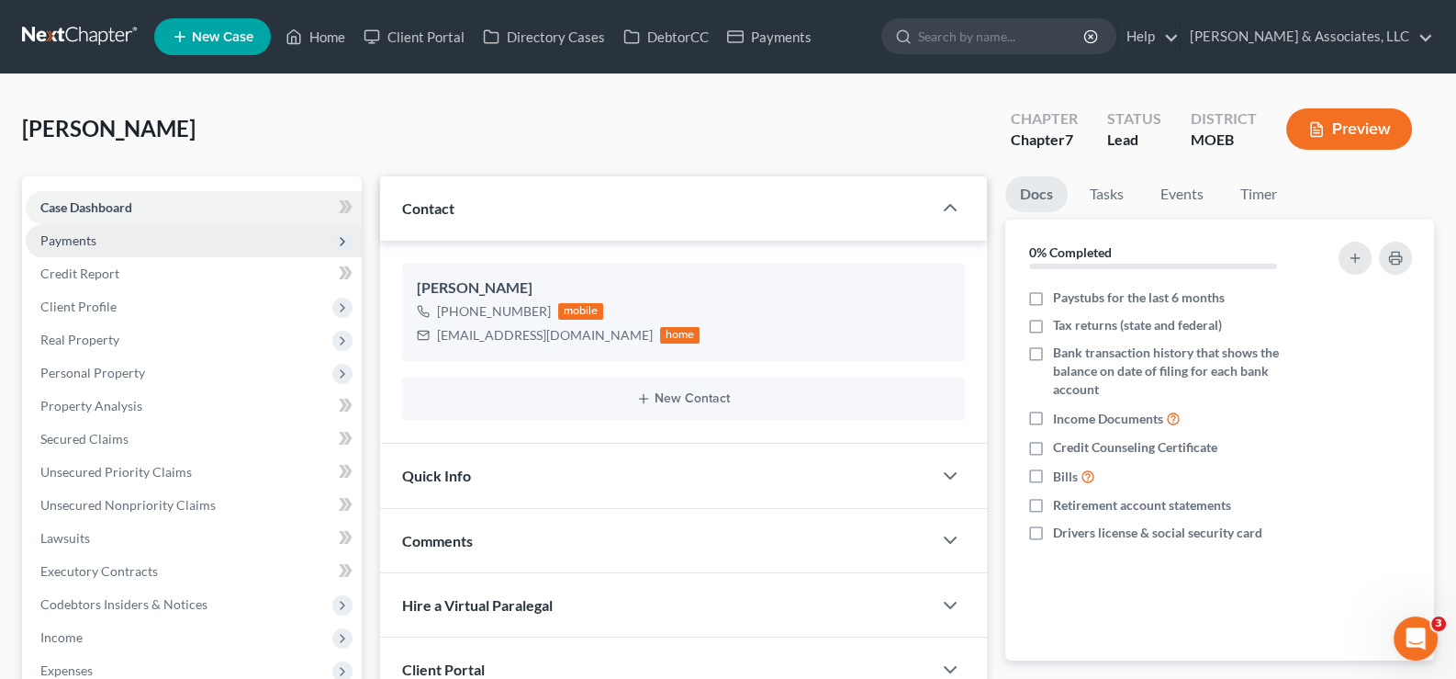
click at [84, 244] on span "Payments" at bounding box center [68, 240] width 56 height 16
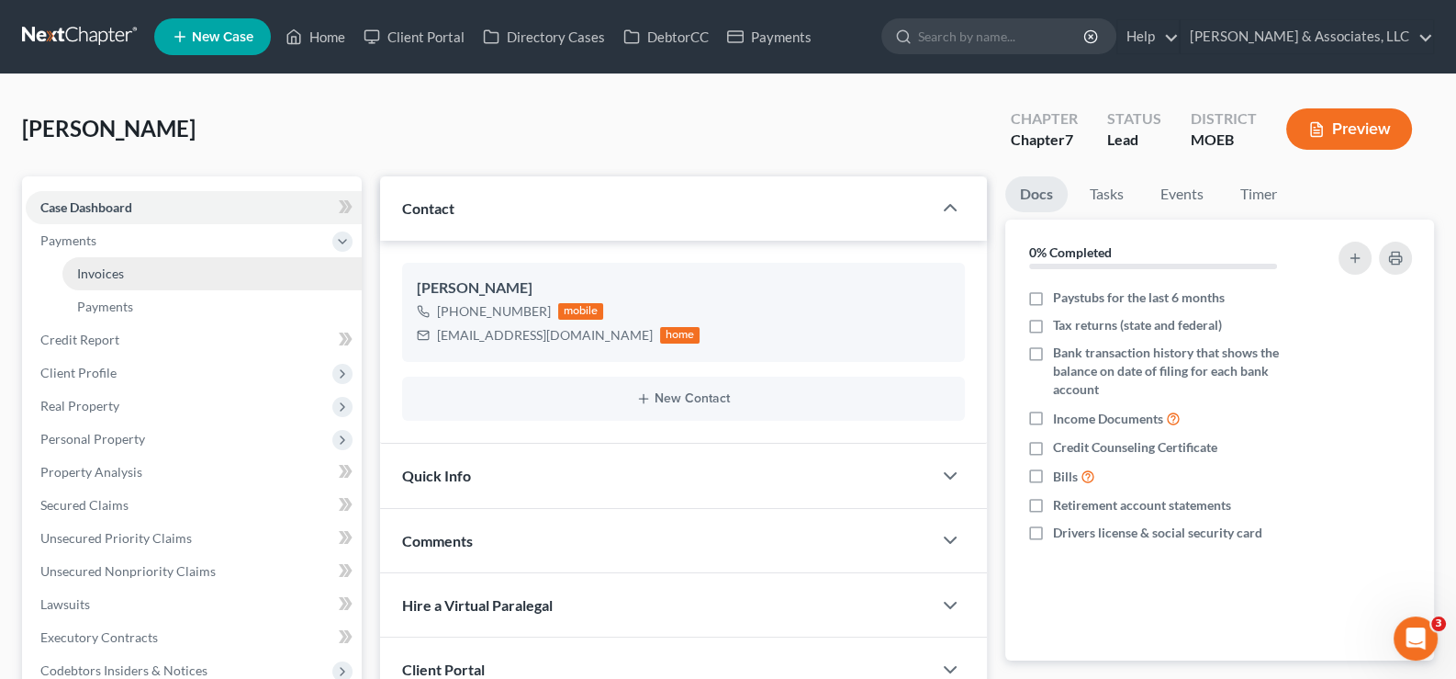
click at [122, 269] on span "Invoices" at bounding box center [100, 273] width 47 height 16
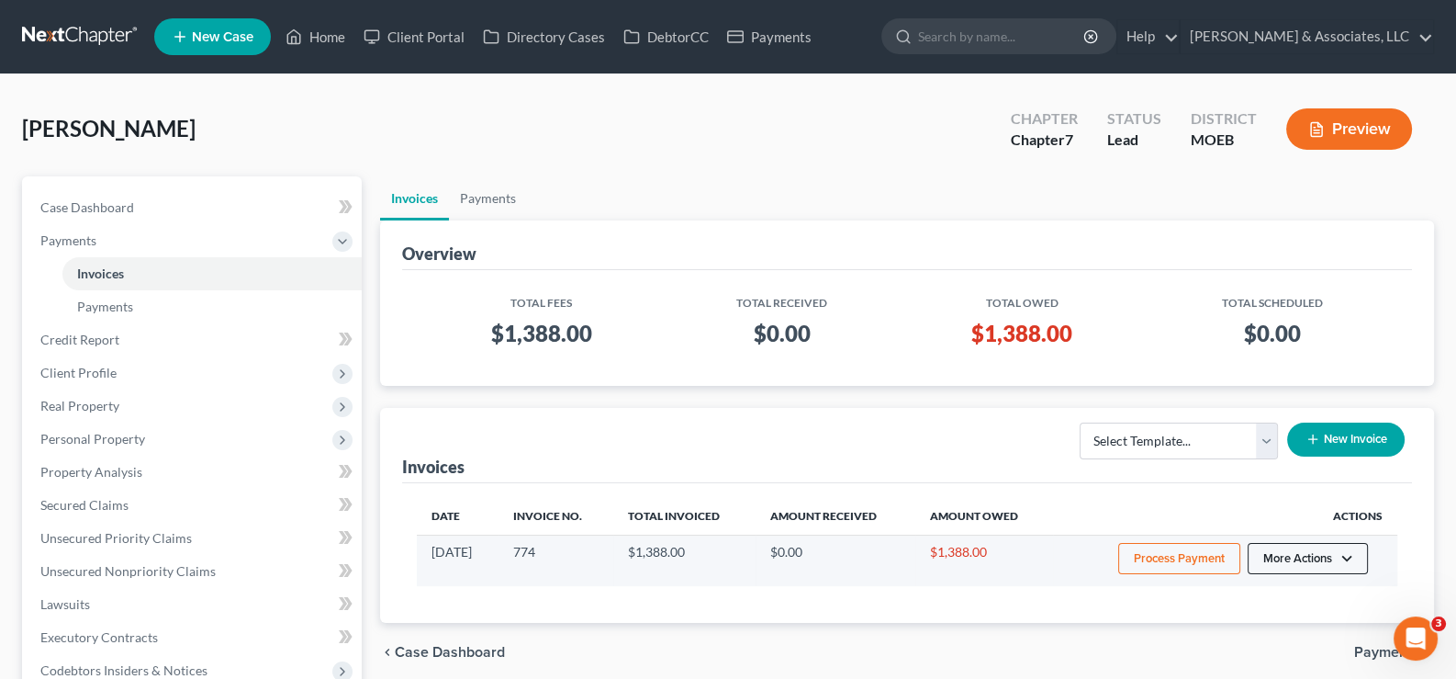
click at [1350, 550] on button "More Actions" at bounding box center [1308, 558] width 120 height 31
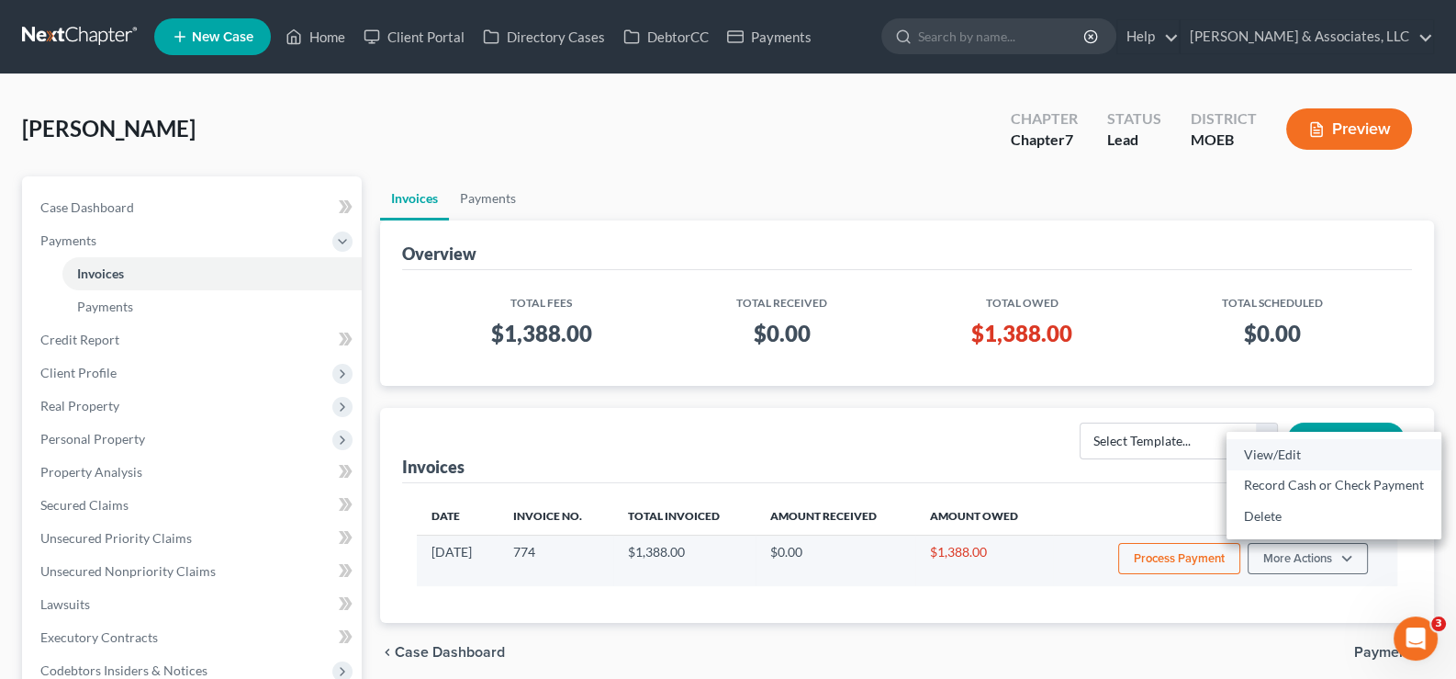
click at [1277, 451] on link "View/Edit" at bounding box center [1334, 454] width 215 height 31
select select "1"
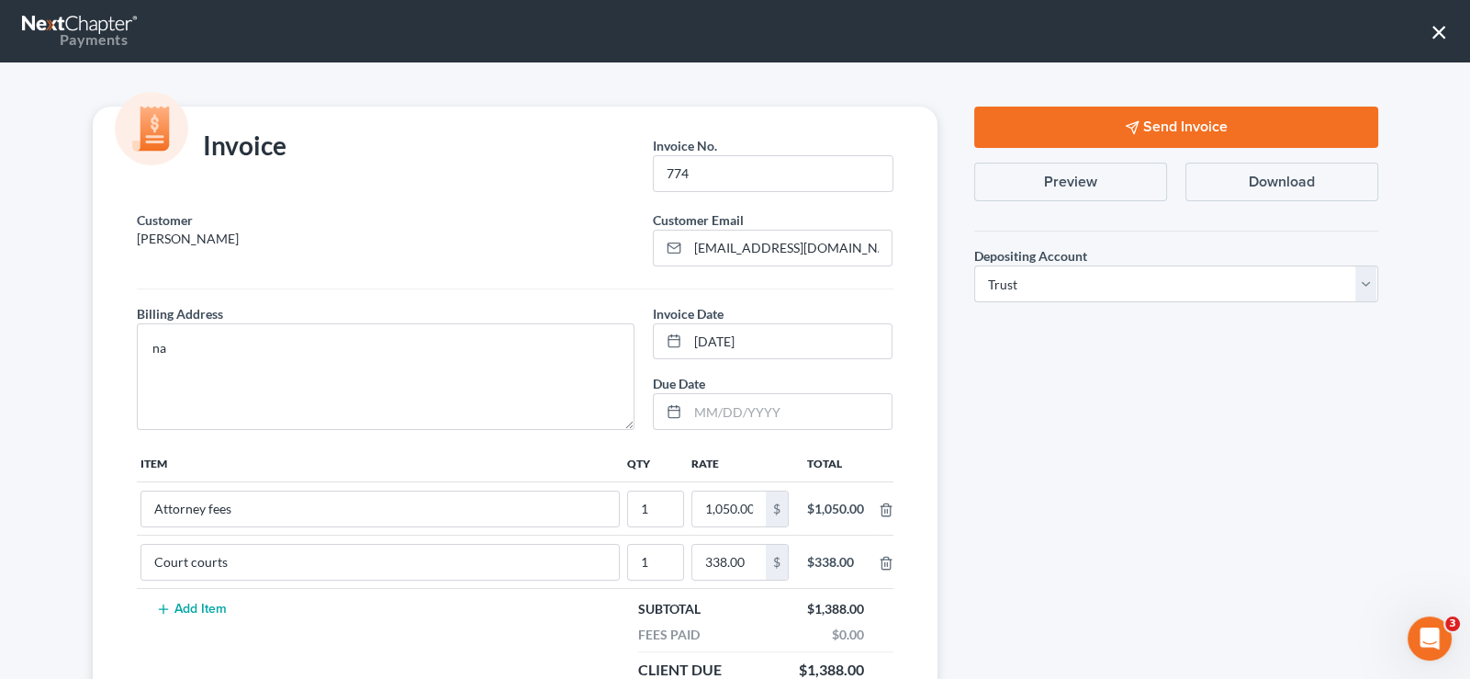
click at [1097, 118] on button "Send Invoice" at bounding box center [1176, 127] width 404 height 41
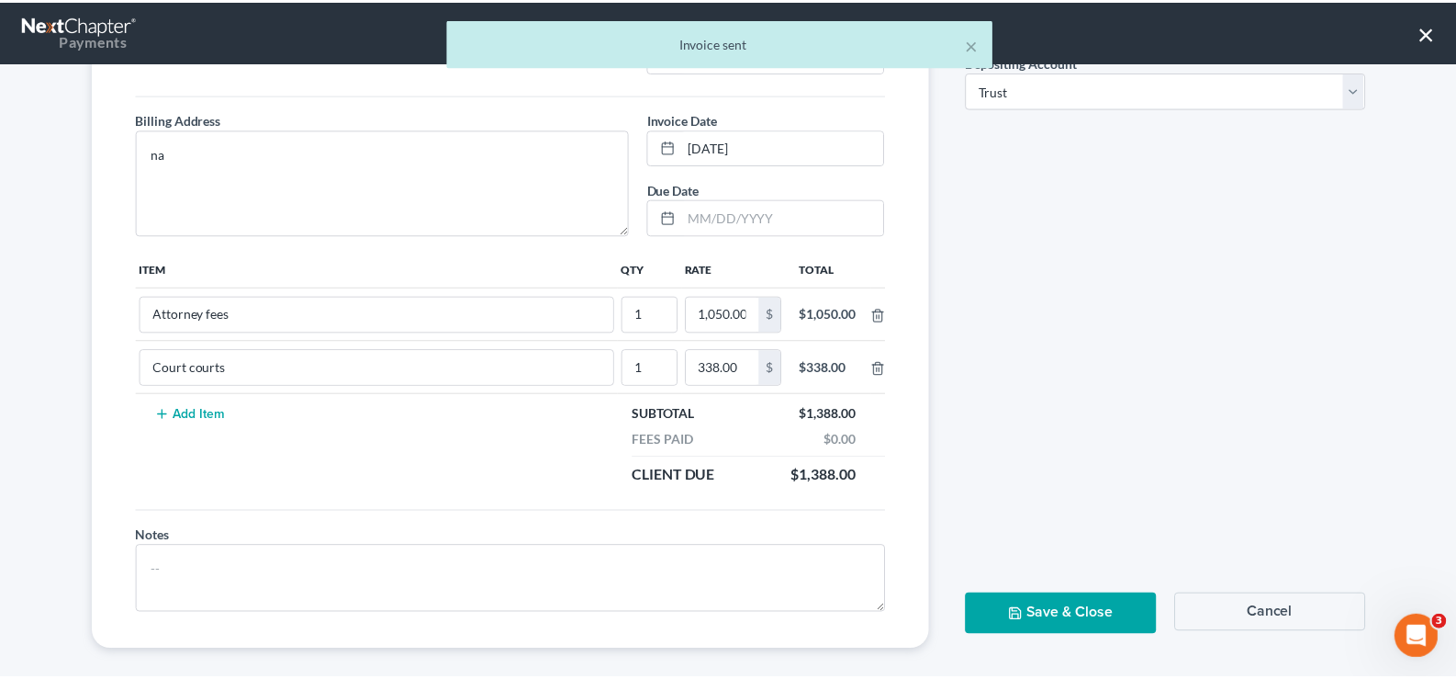
scroll to position [207, 0]
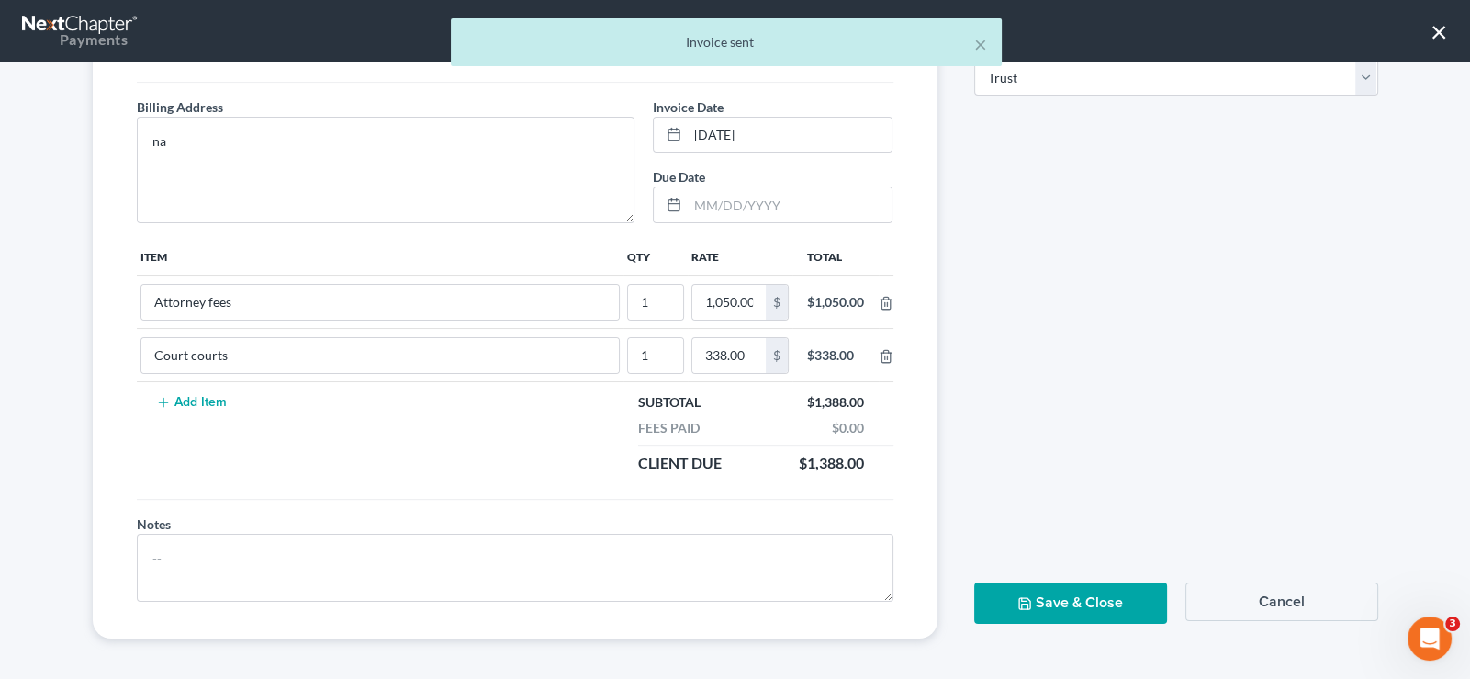
click at [1065, 605] on button "Save & Close" at bounding box center [1070, 602] width 193 height 41
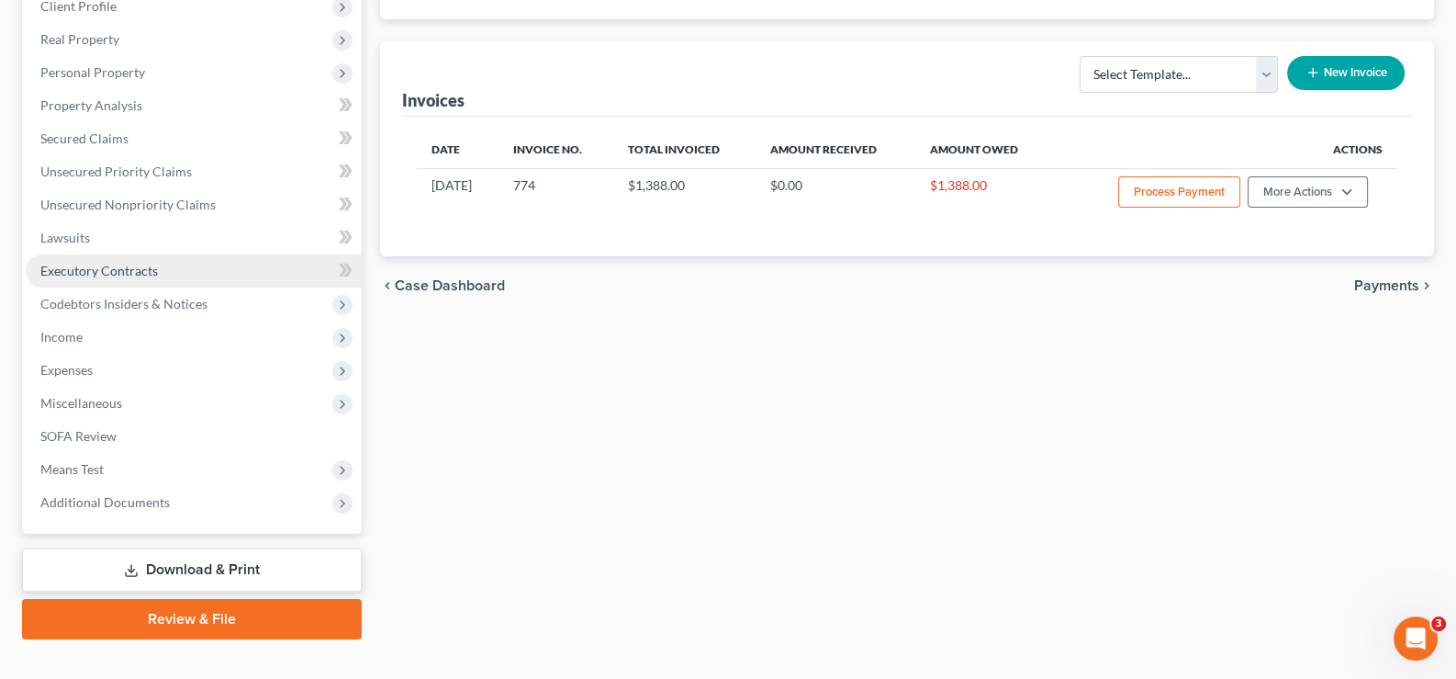
scroll to position [183, 0]
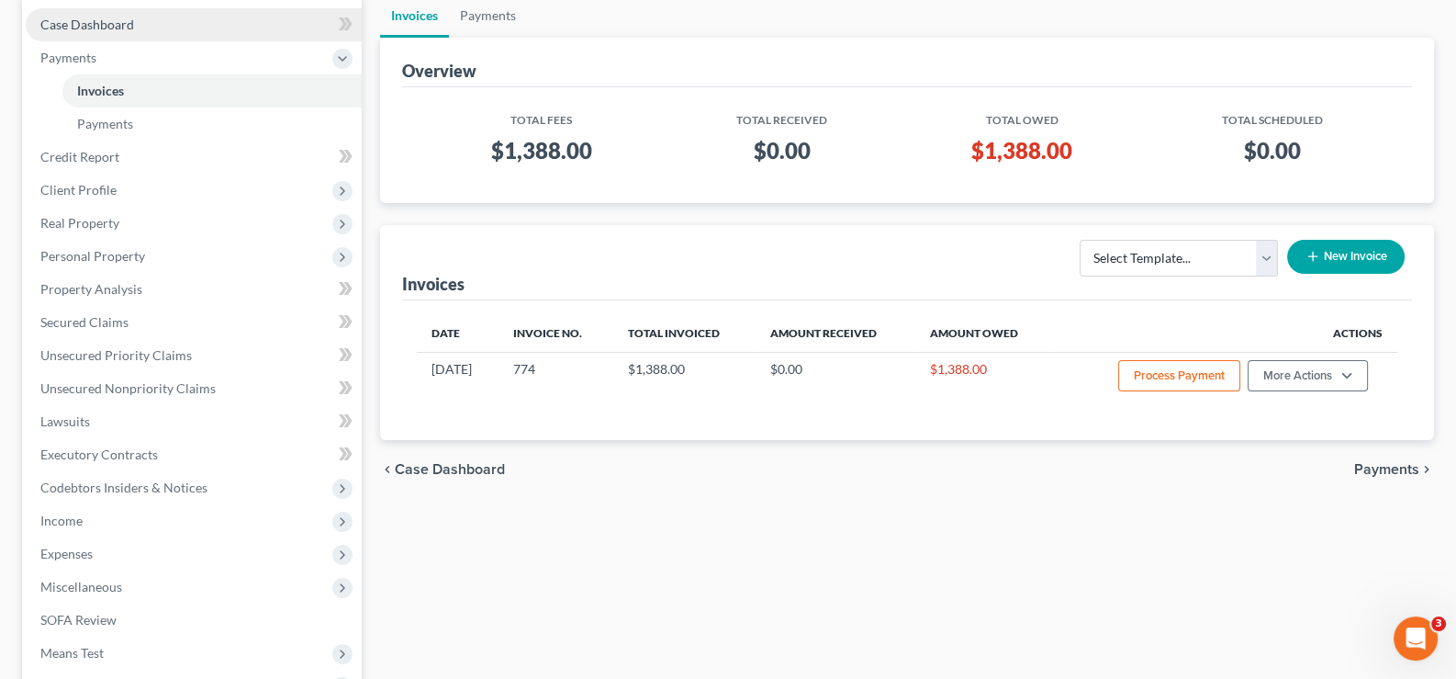
click at [107, 17] on span "Case Dashboard" at bounding box center [87, 25] width 94 height 16
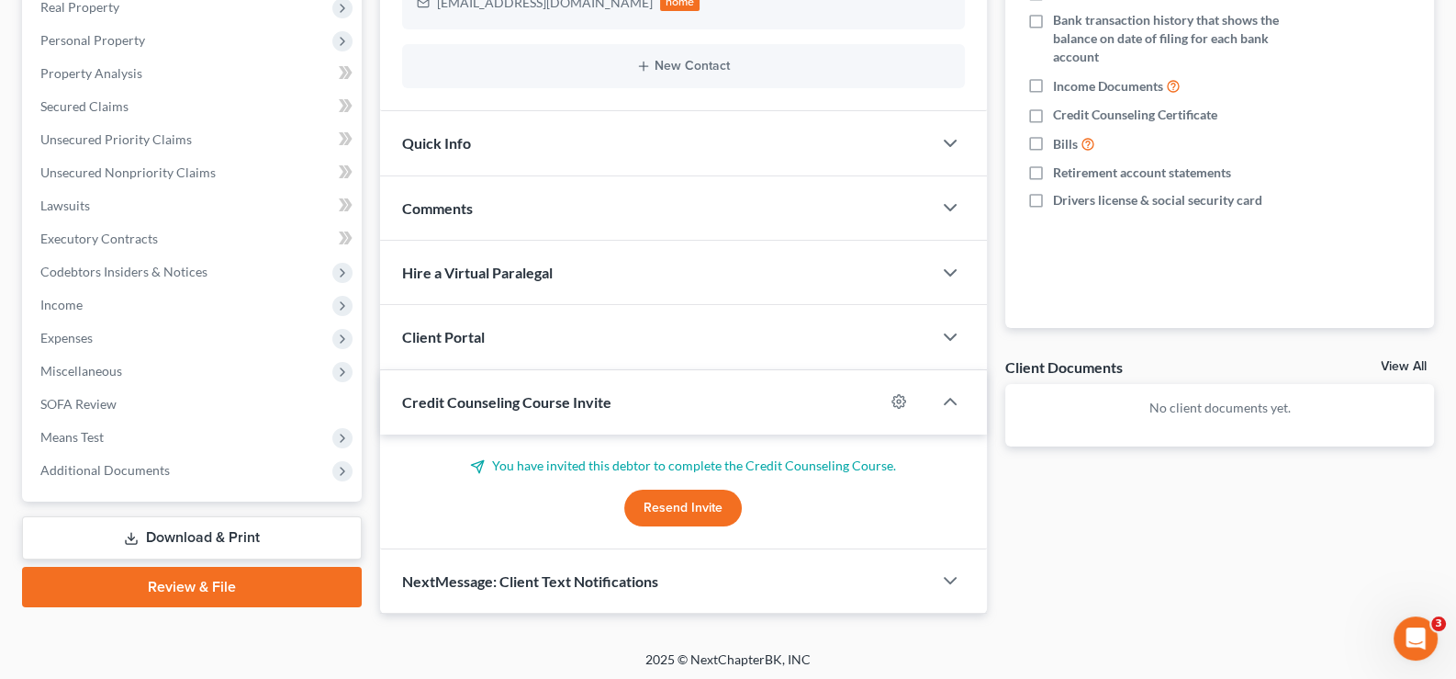
scroll to position [334, 0]
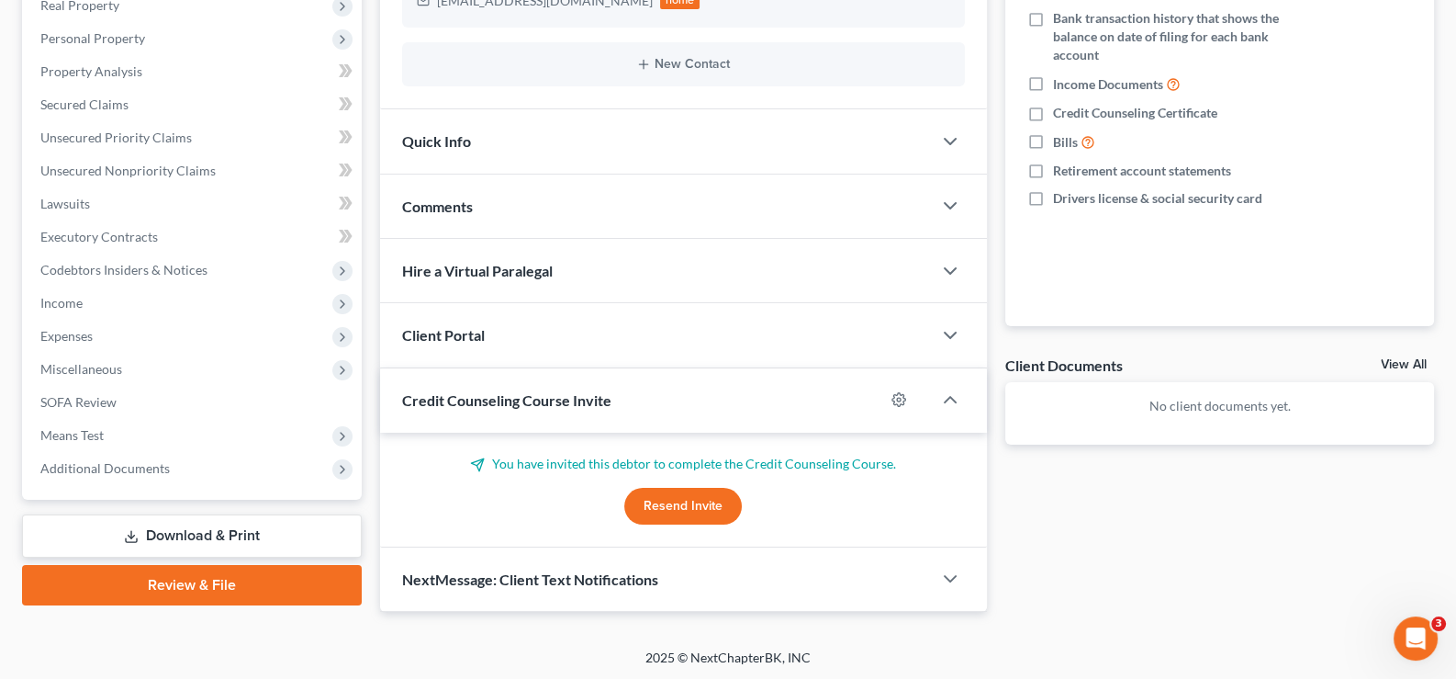
click at [482, 334] on span "Client Portal" at bounding box center [443, 334] width 83 height 17
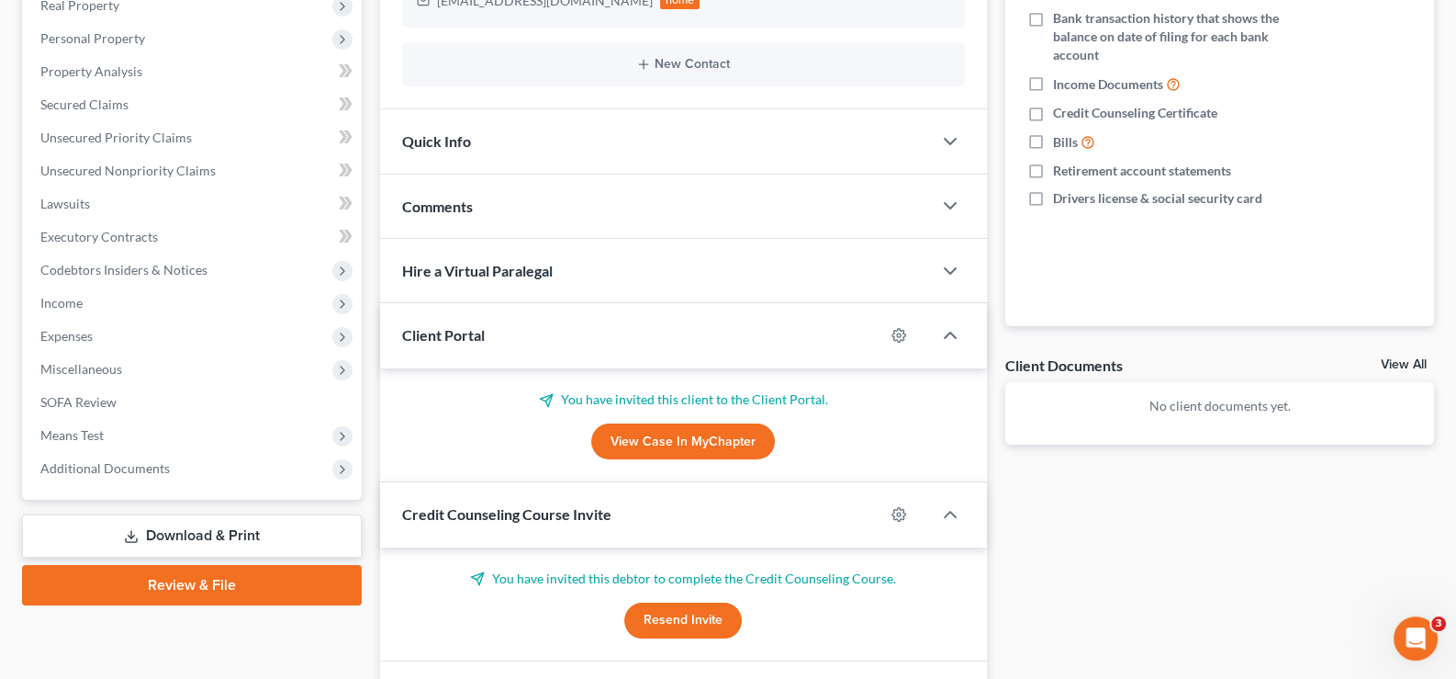
click at [482, 334] on span "Client Portal" at bounding box center [443, 334] width 83 height 17
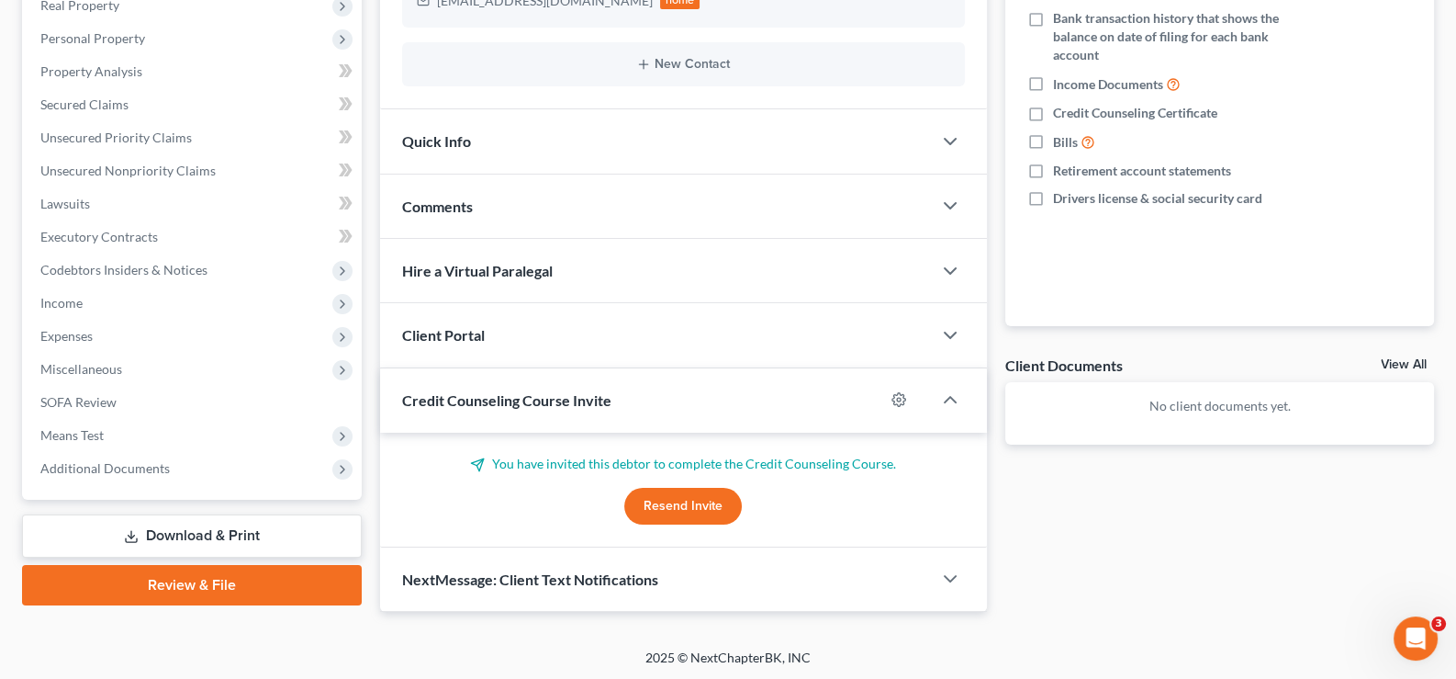
click at [692, 496] on button "Resend Invite" at bounding box center [683, 506] width 118 height 37
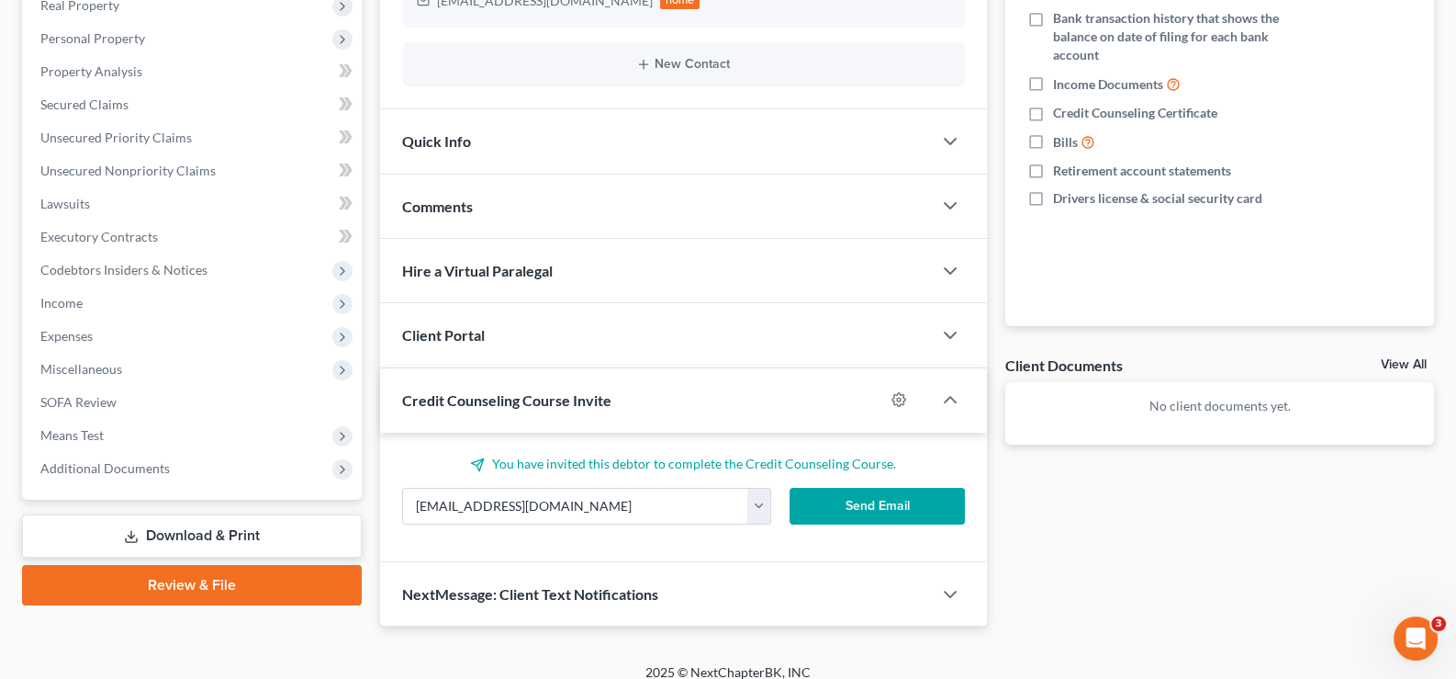
click at [829, 521] on button "Send Email" at bounding box center [877, 506] width 175 height 37
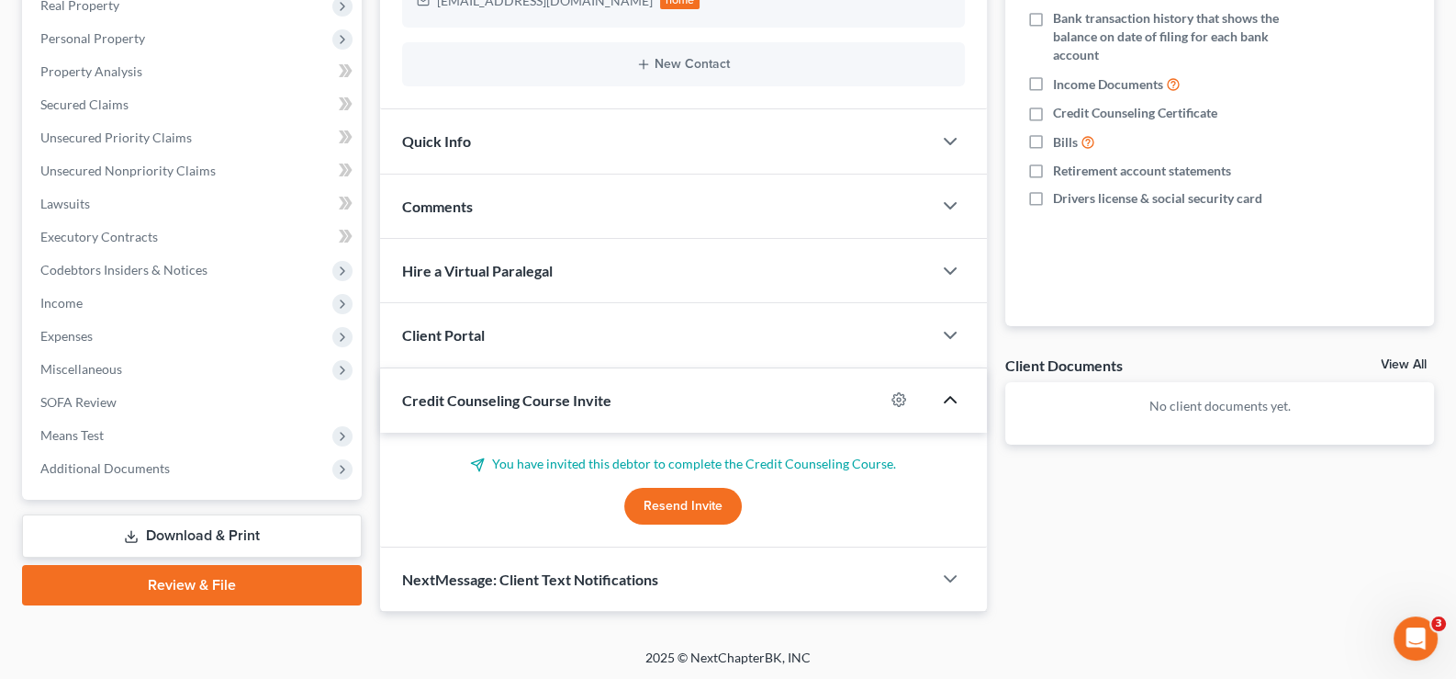
click at [952, 399] on icon "button" at bounding box center [950, 399] width 22 height 22
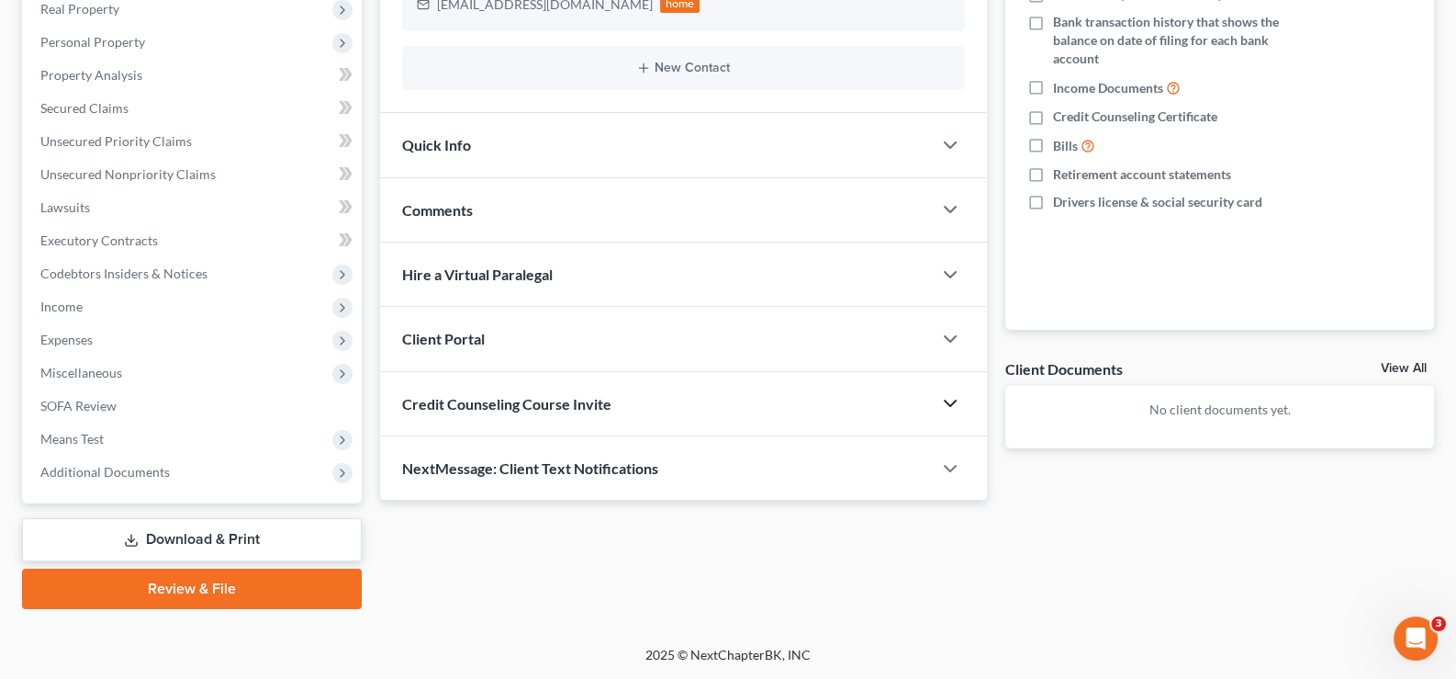
scroll to position [329, 0]
